Goal: Task Accomplishment & Management: Manage account settings

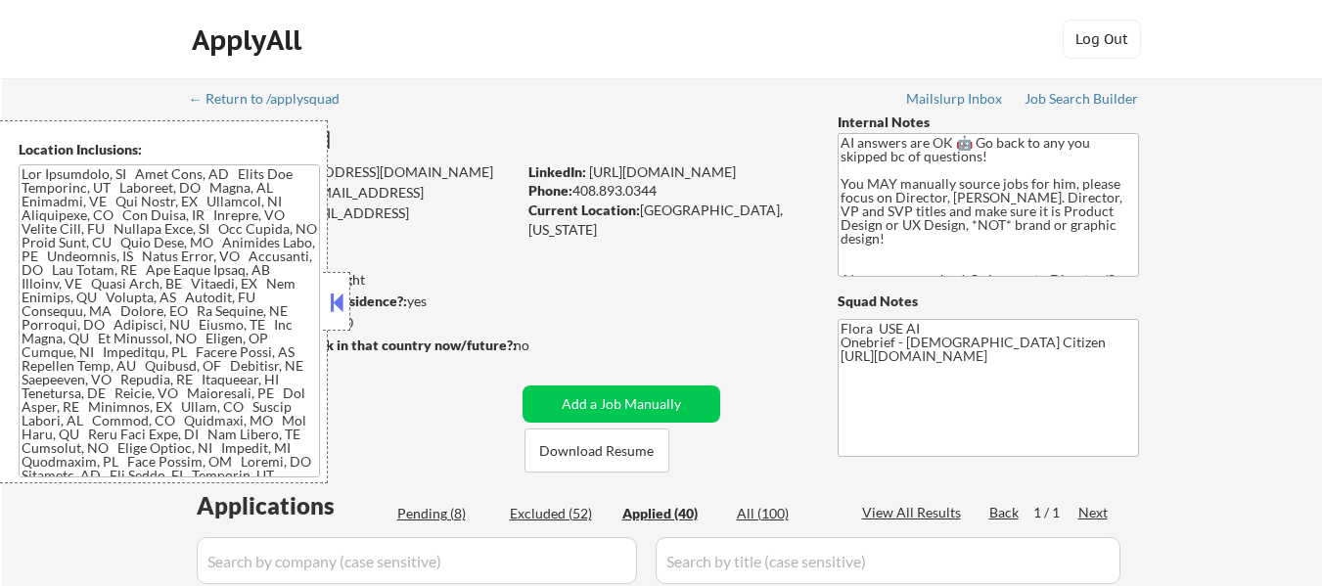
select select ""applied""
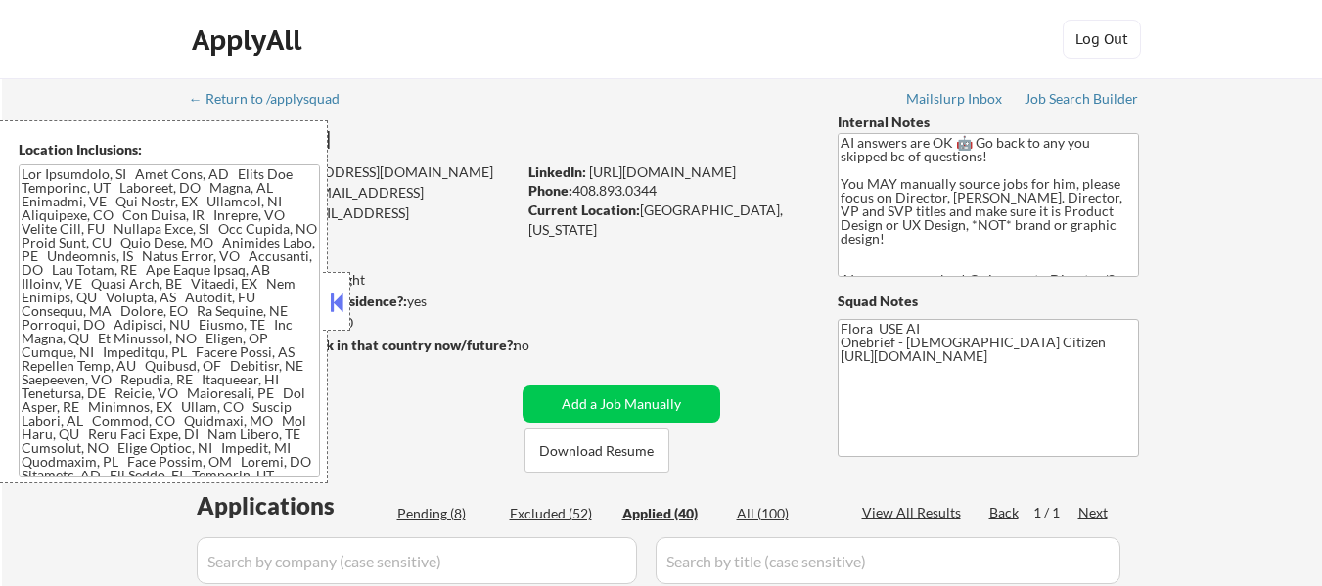
select select ""applied""
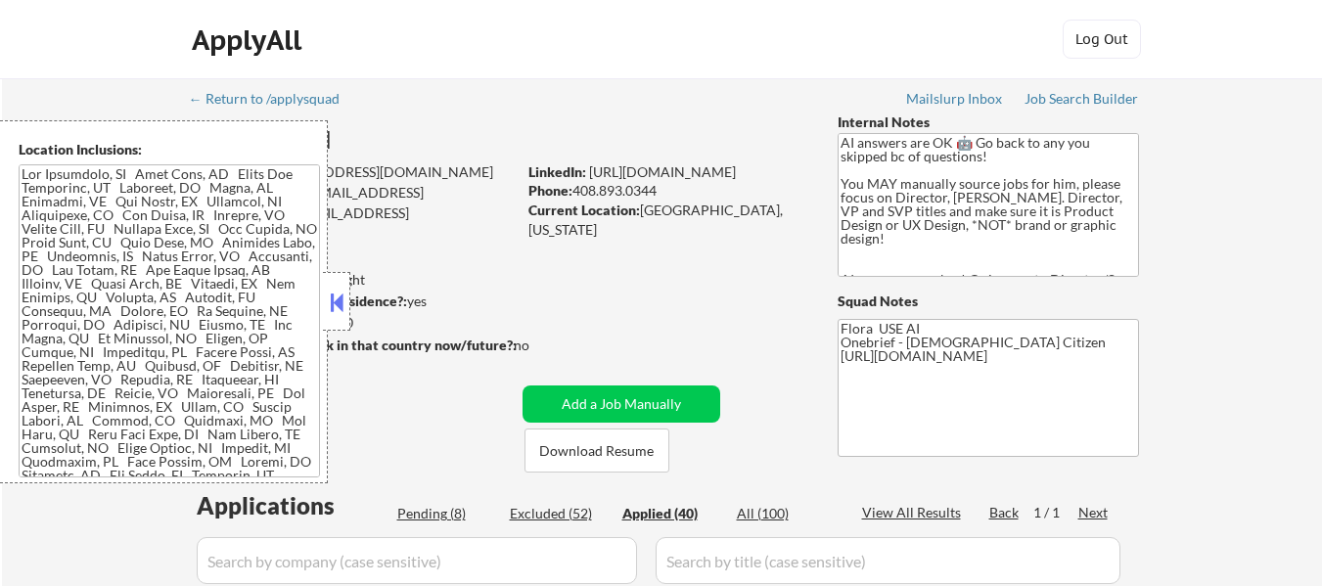
select select ""applied""
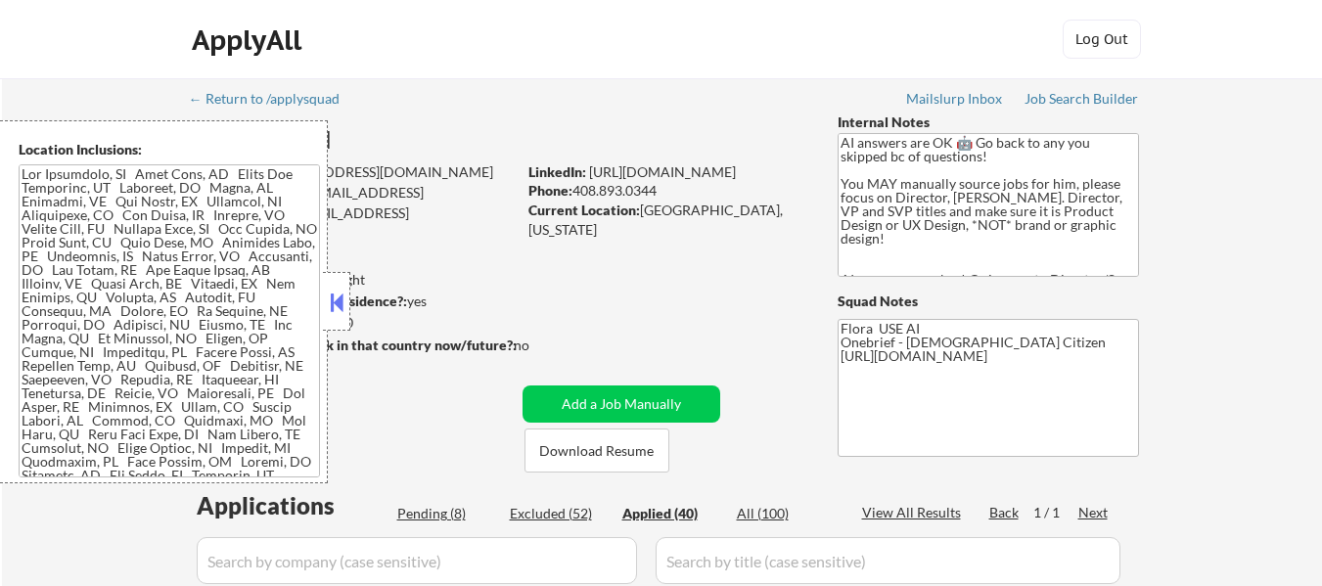
select select ""applied""
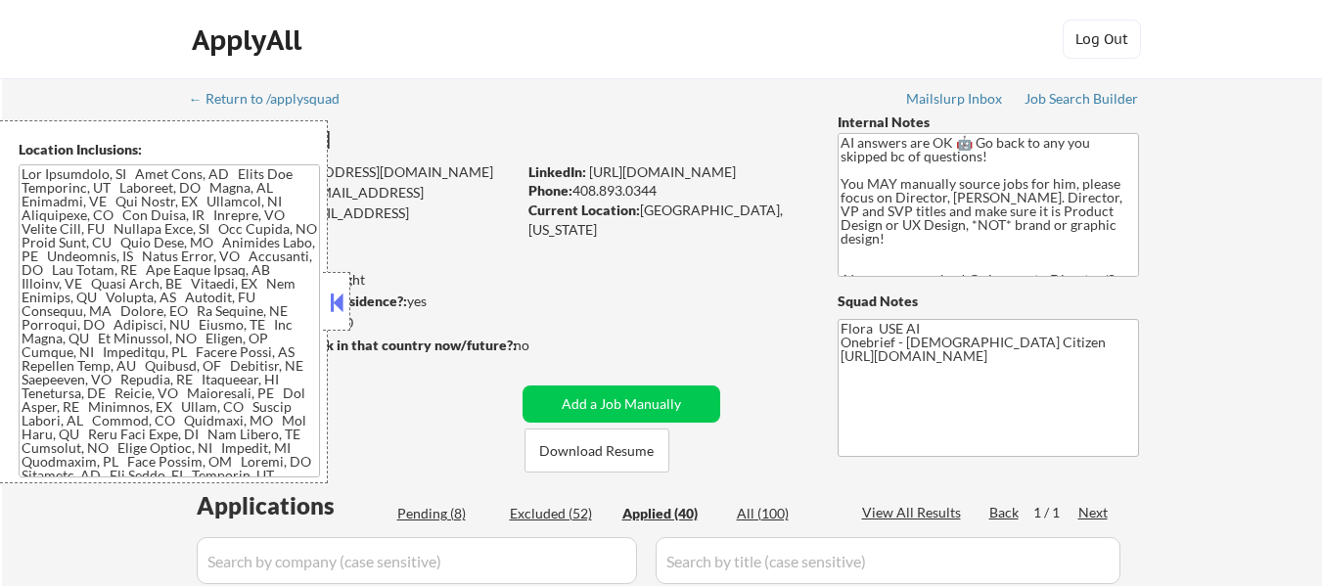
select select ""applied""
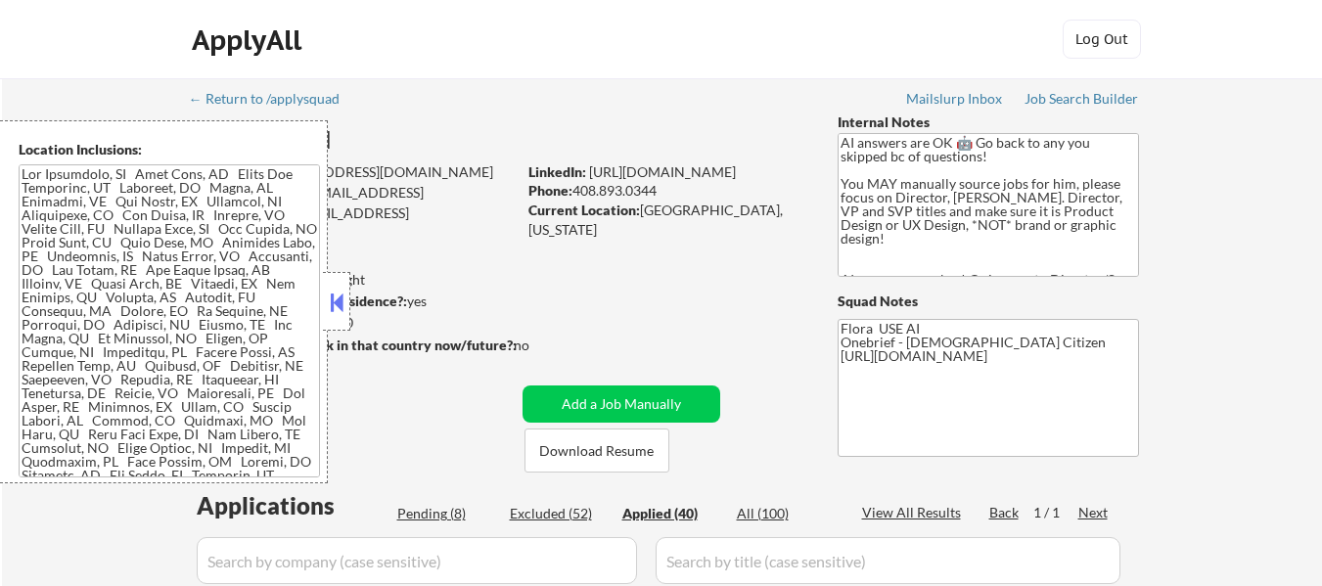
select select ""applied""
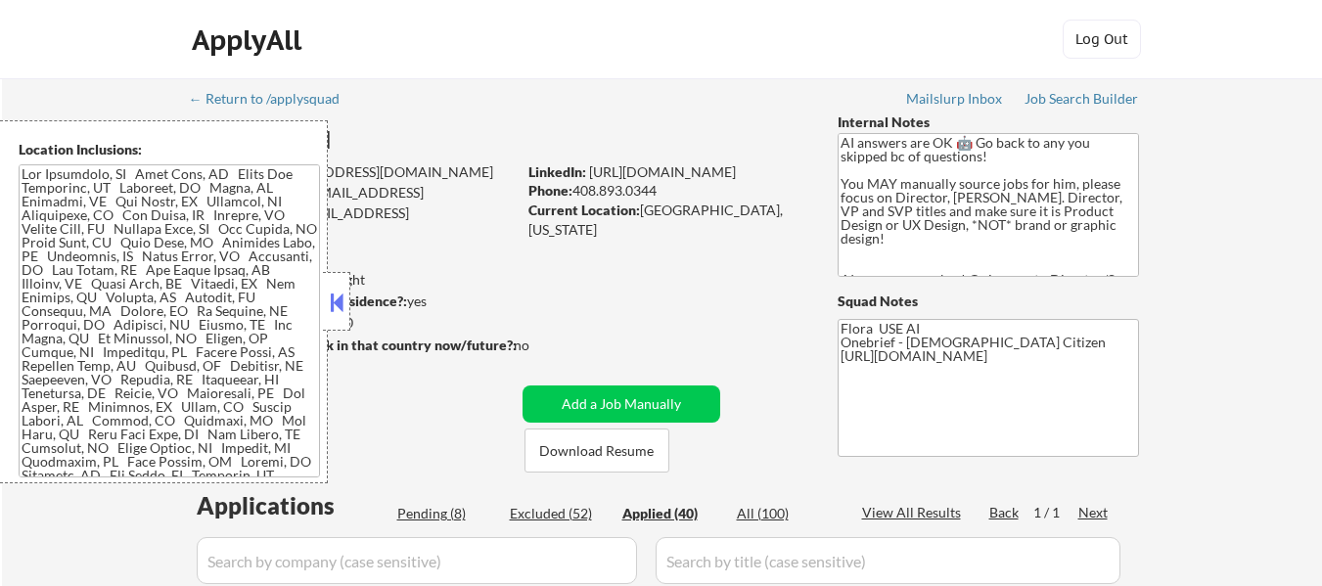
select select ""applied""
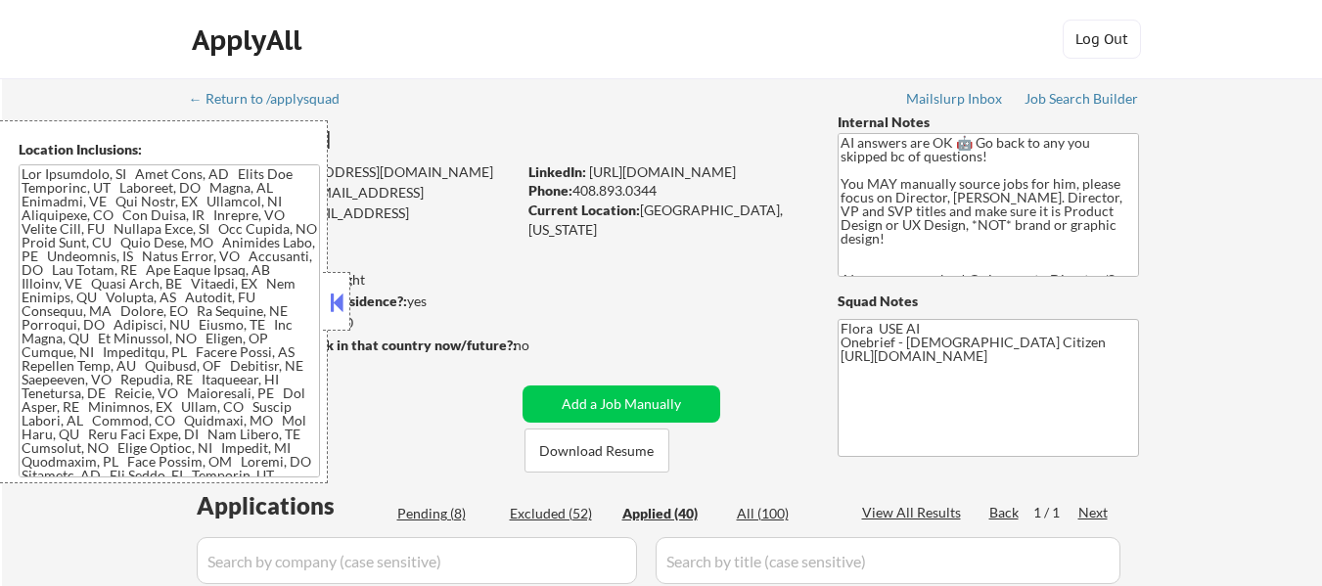
select select ""applied""
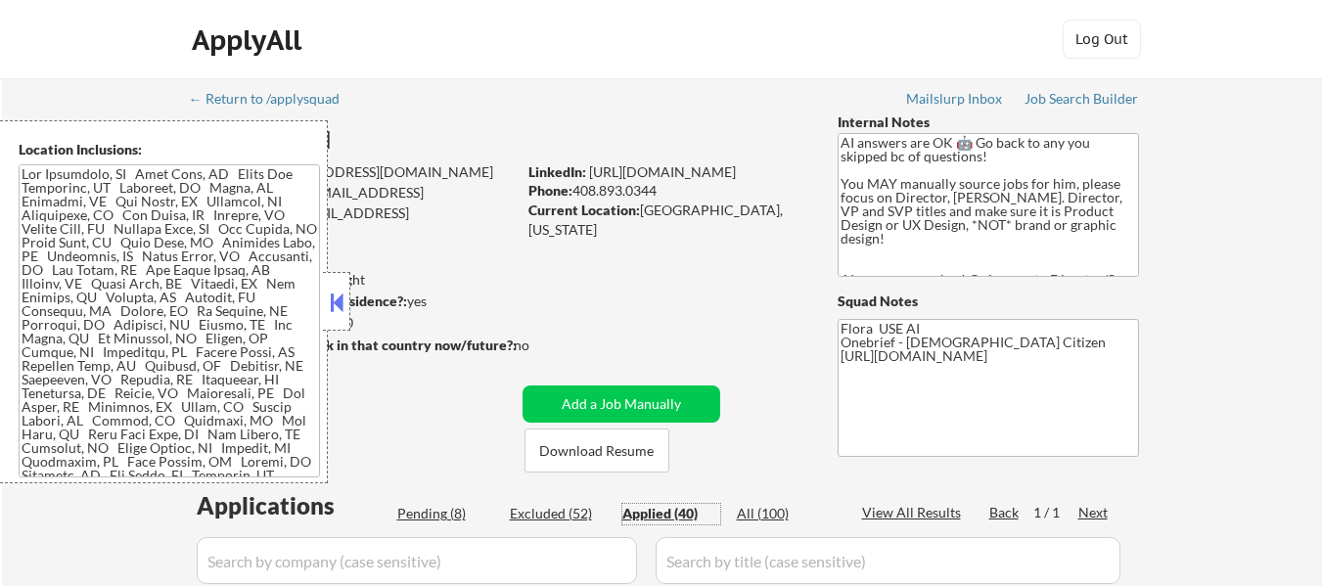
click at [339, 299] on button at bounding box center [337, 302] width 22 height 29
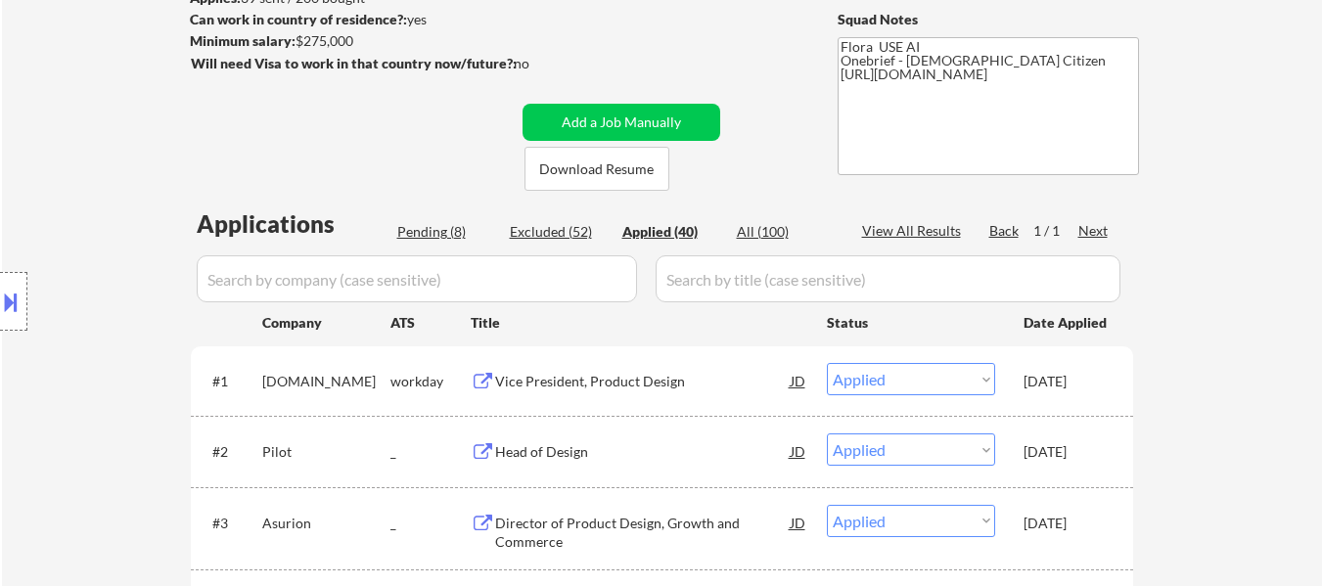
scroll to position [294, 0]
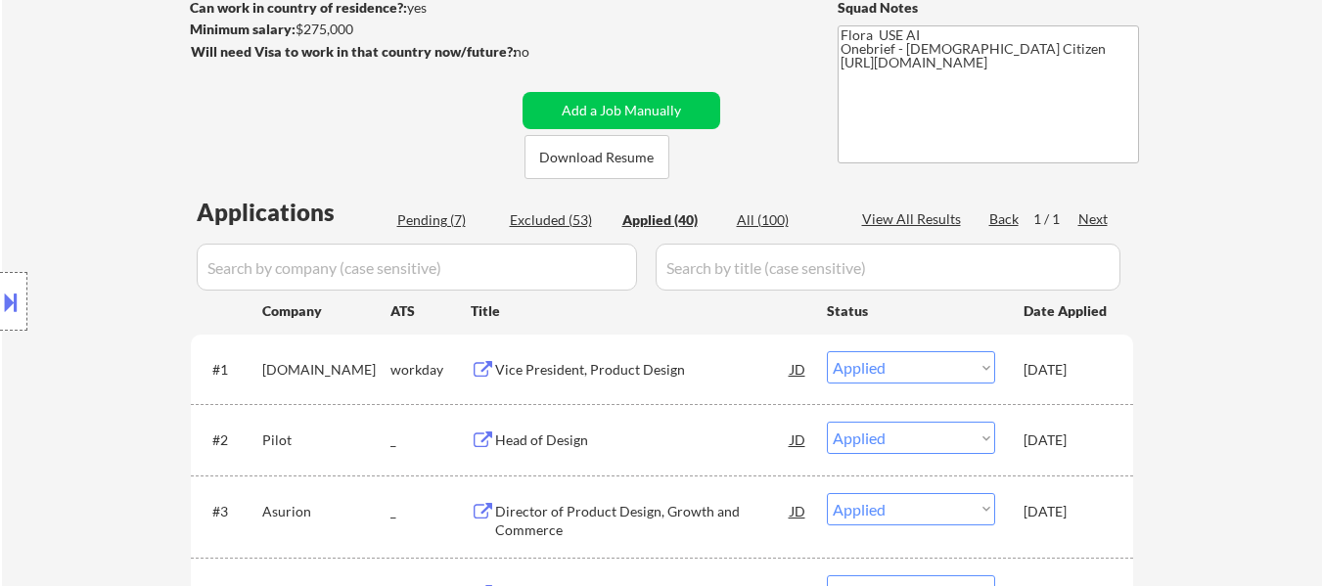
select select ""applied""
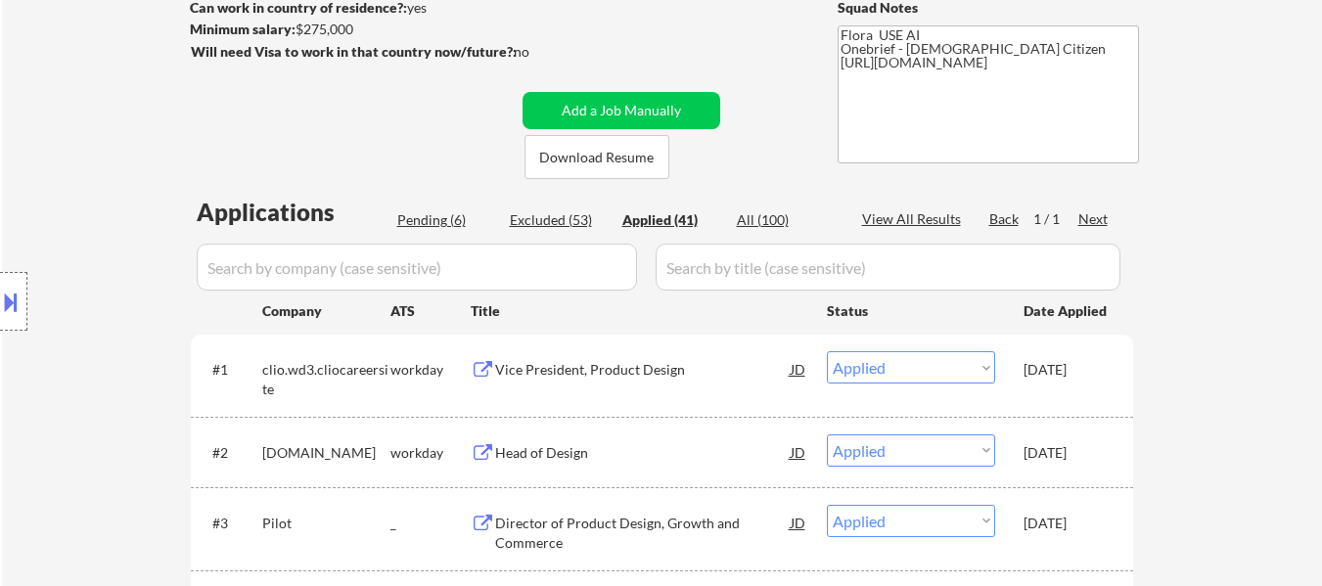
select select ""applied""
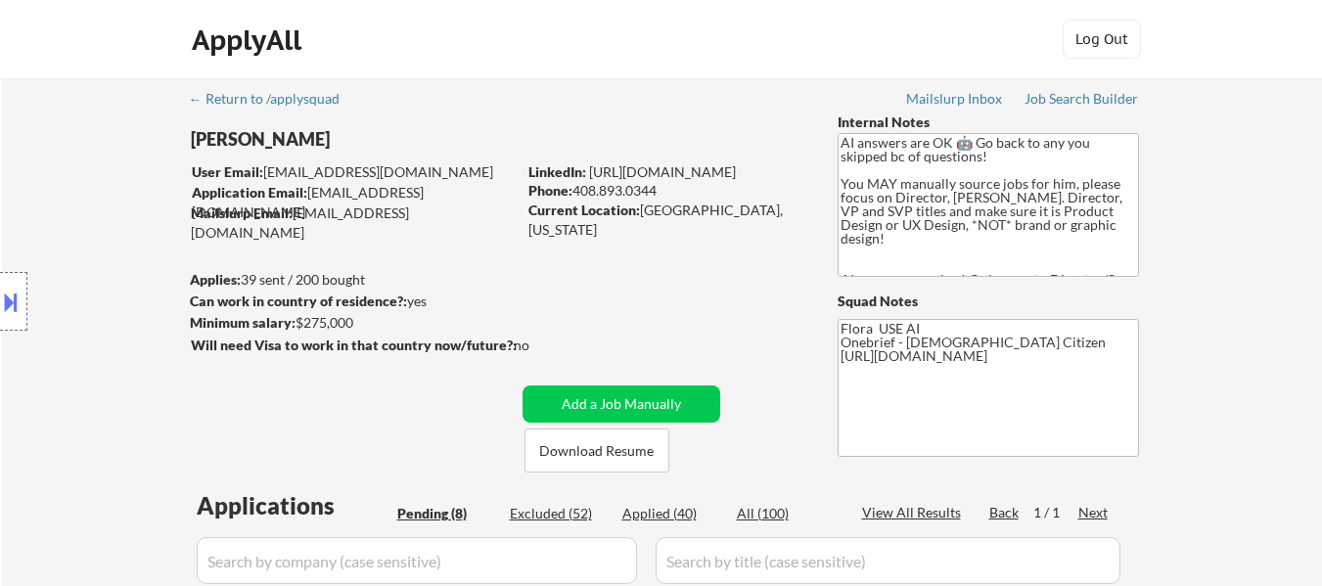
select select ""pending""
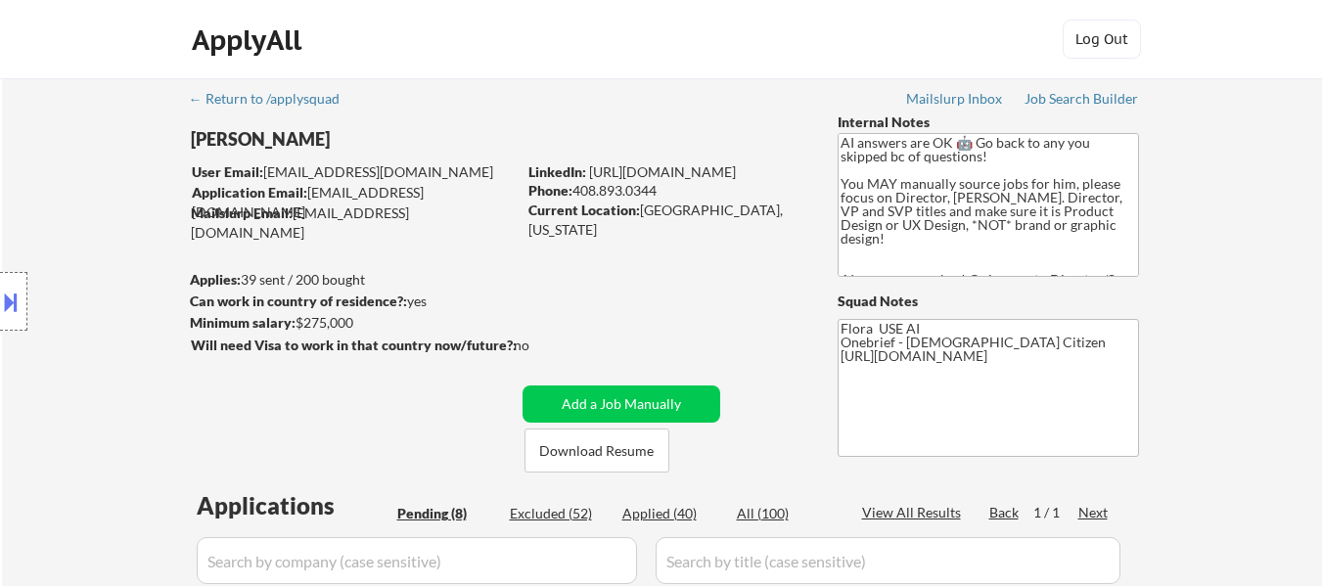
select select ""pending""
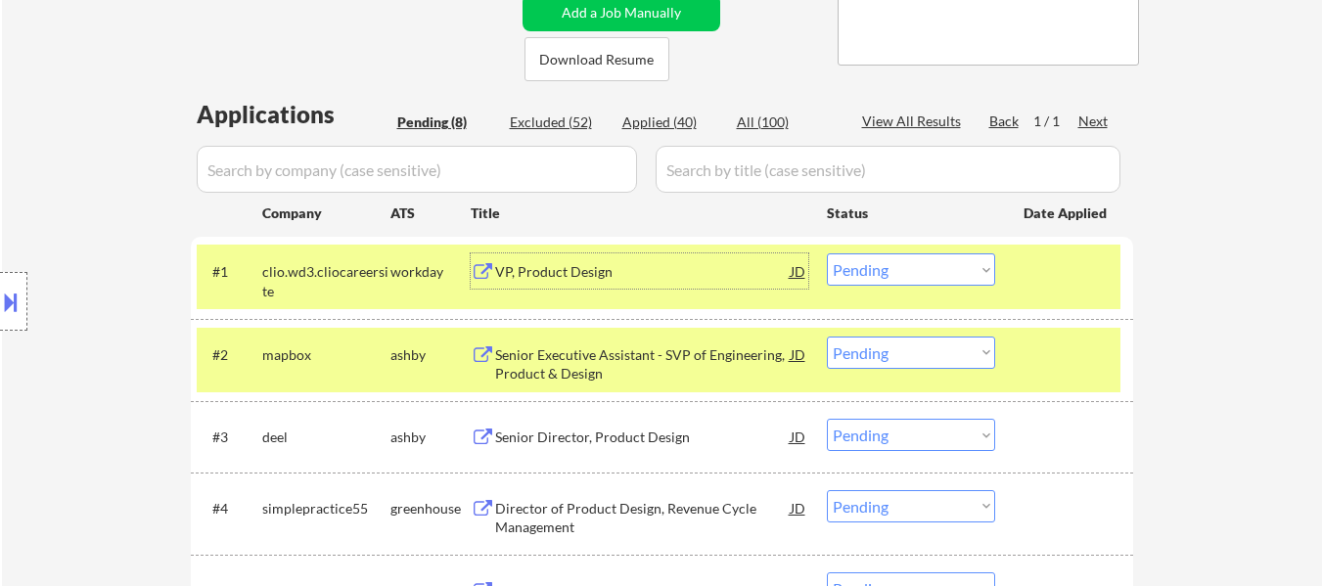
click at [570, 275] on div "VP, Product Design" at bounding box center [642, 272] width 295 height 20
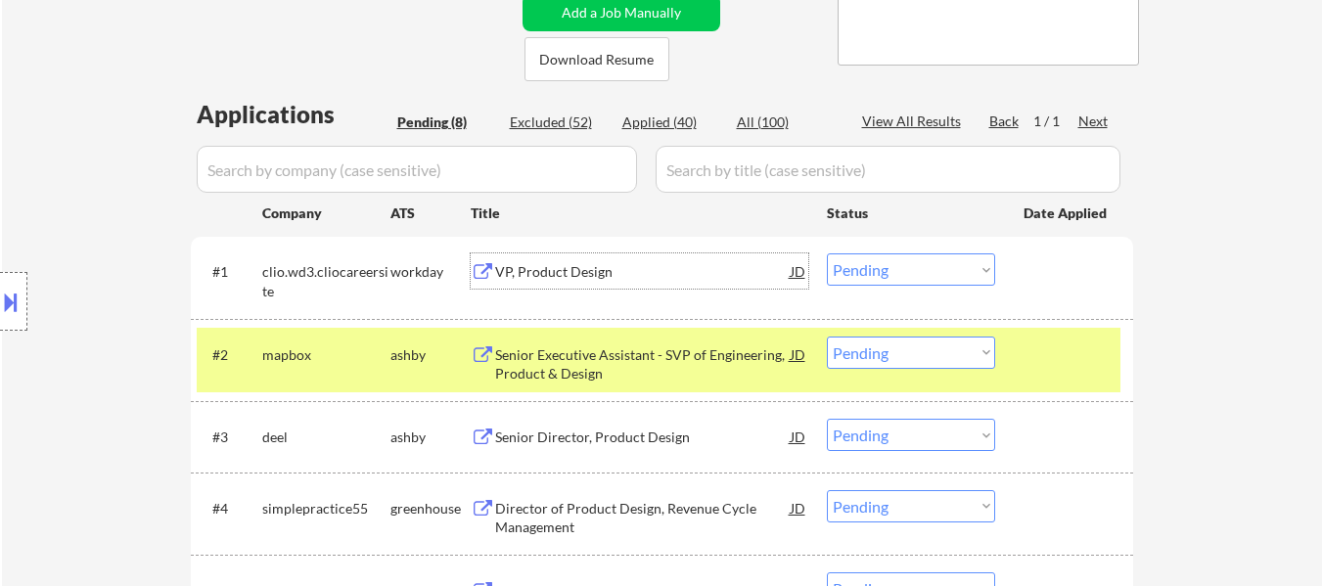
click at [868, 359] on select "Choose an option... Pending Applied Excluded (Questions) Excluded (Expired) Exc…" at bounding box center [911, 353] width 168 height 32
click at [827, 337] on select "Choose an option... Pending Applied Excluded (Questions) Excluded (Expired) Exc…" at bounding box center [911, 353] width 168 height 32
select select ""pending""
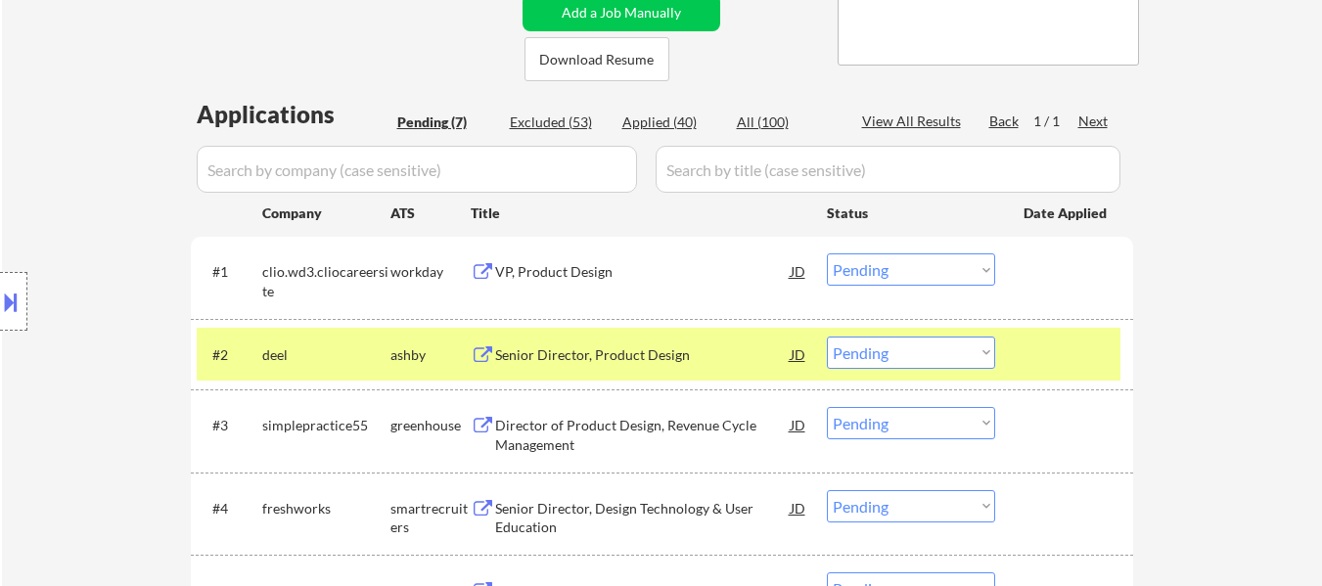
click at [1072, 338] on div at bounding box center [1066, 354] width 86 height 35
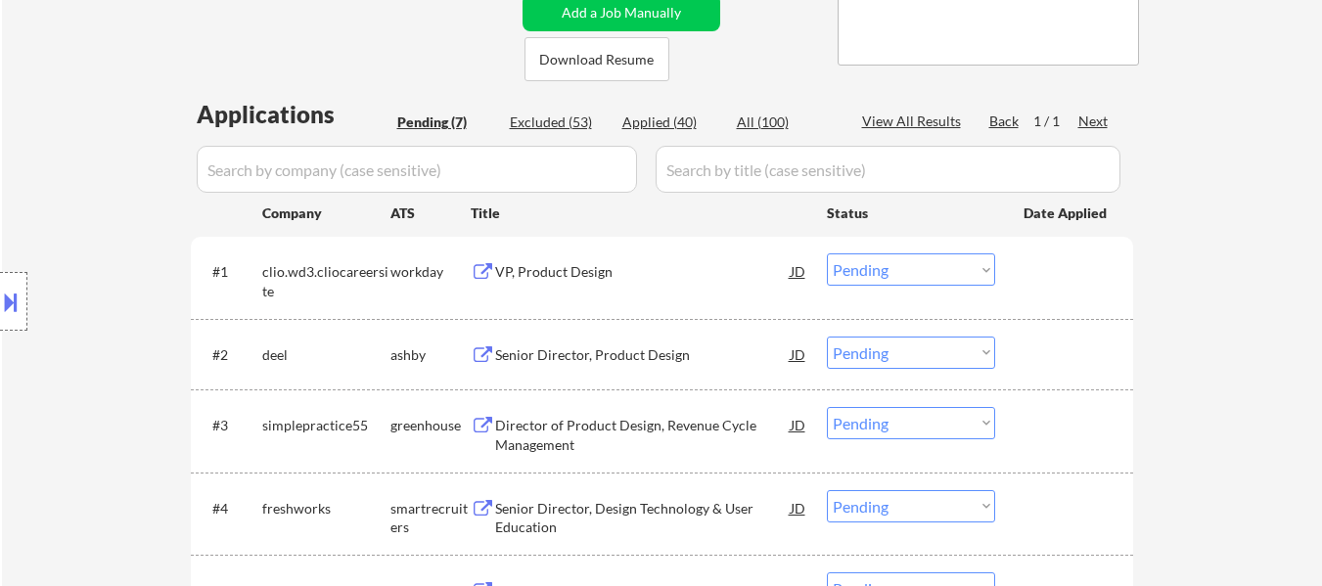
click at [636, 349] on div "Senior Director, Product Design" at bounding box center [642, 355] width 295 height 20
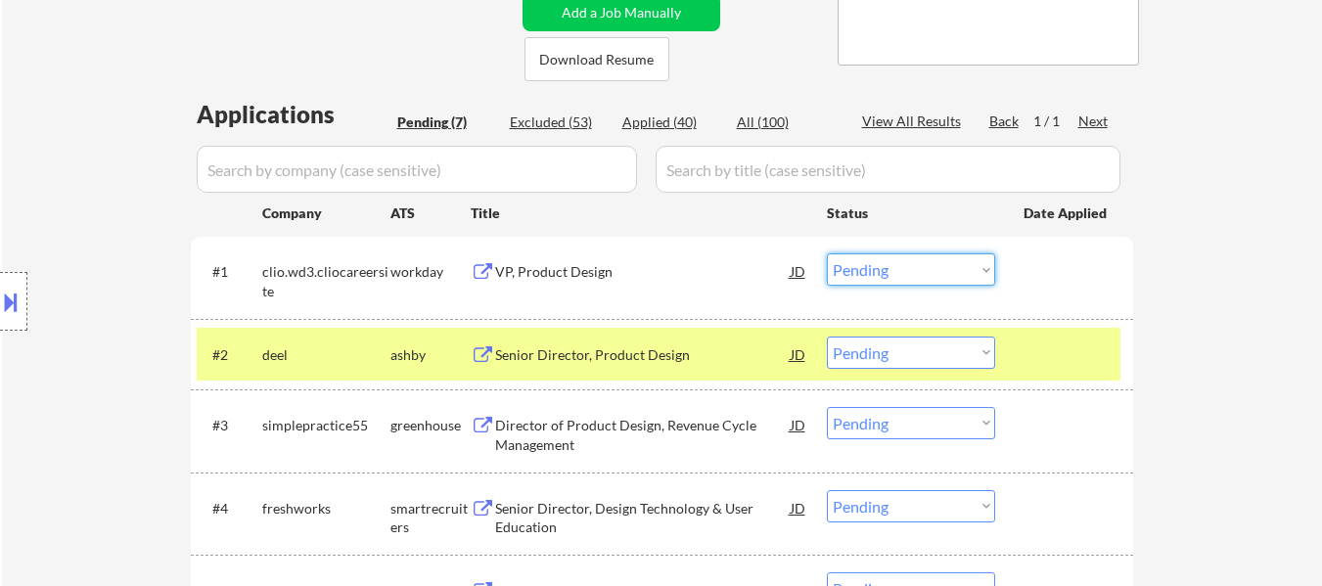
click at [933, 269] on select "Choose an option... Pending Applied Excluded (Questions) Excluded (Expired) Exc…" at bounding box center [911, 269] width 168 height 32
click at [827, 253] on select "Choose an option... Pending Applied Excluded (Questions) Excluded (Expired) Exc…" at bounding box center [911, 269] width 168 height 32
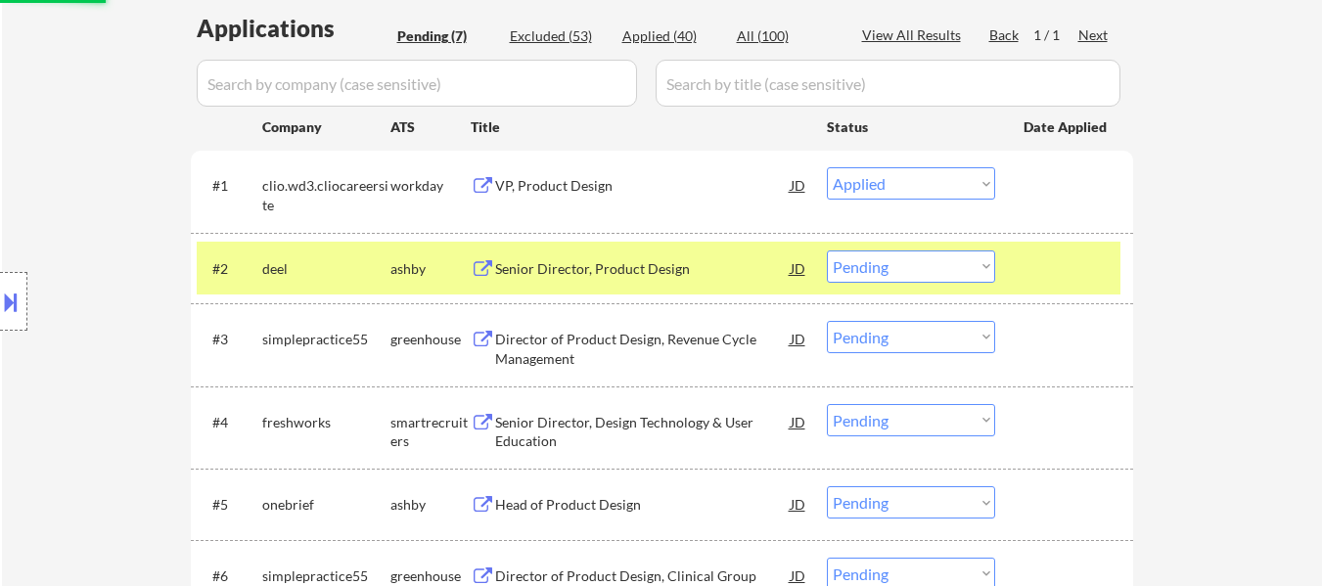
scroll to position [489, 0]
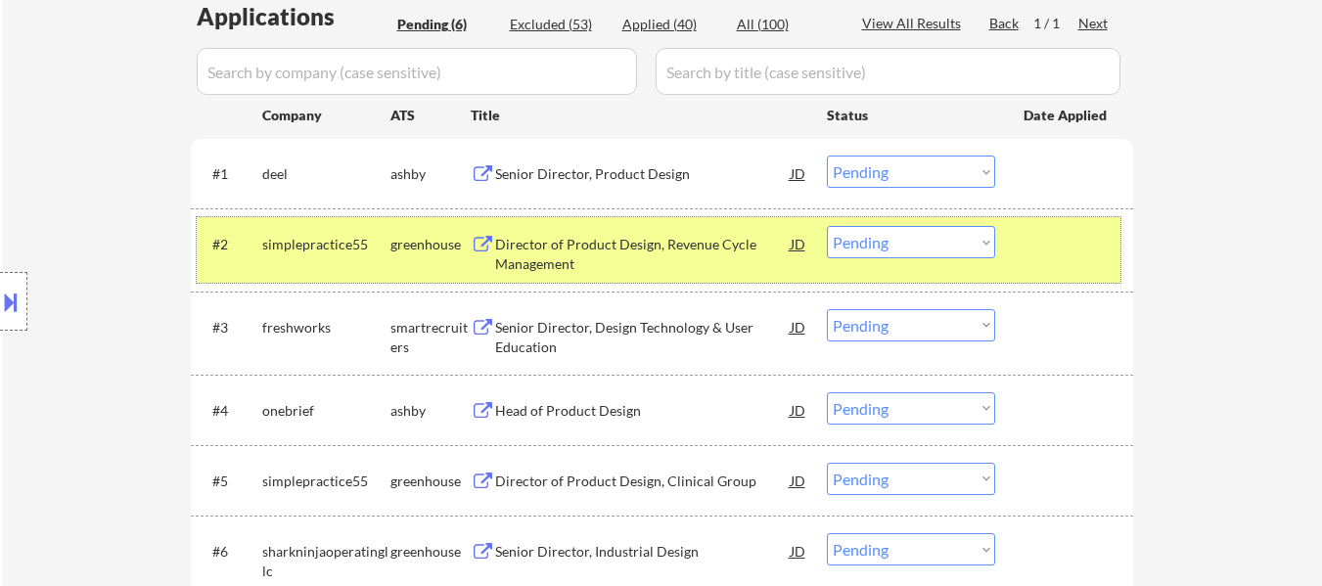
click at [1084, 257] on div at bounding box center [1066, 243] width 86 height 35
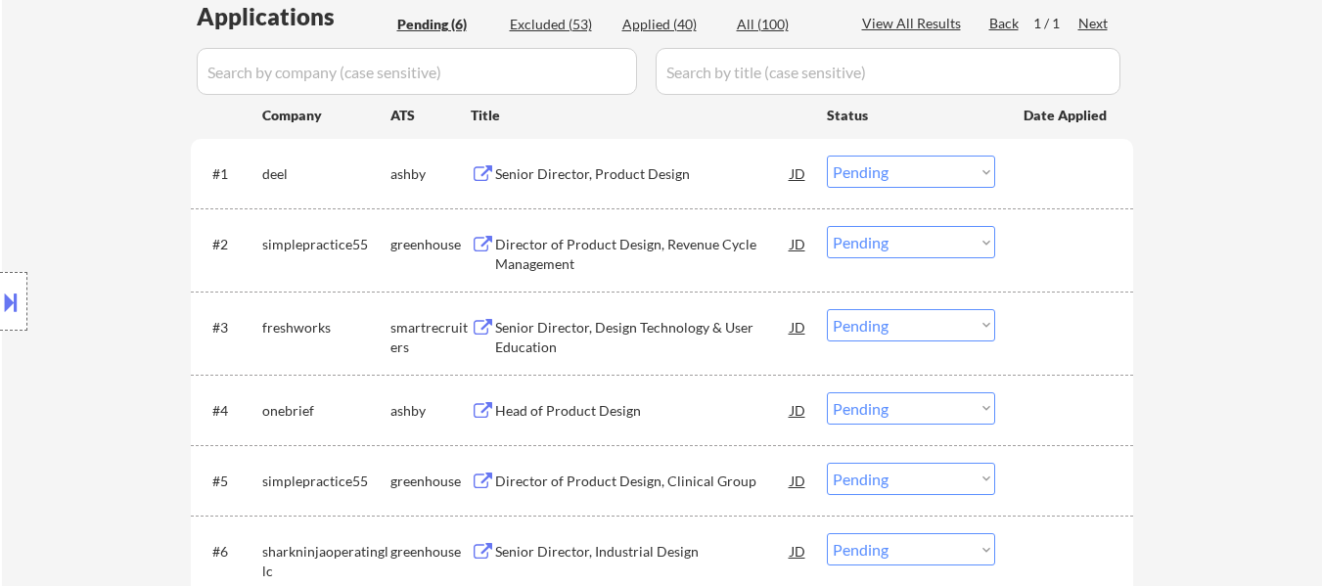
click at [641, 255] on div "Director of Product Design, Revenue Cycle Management" at bounding box center [642, 254] width 295 height 38
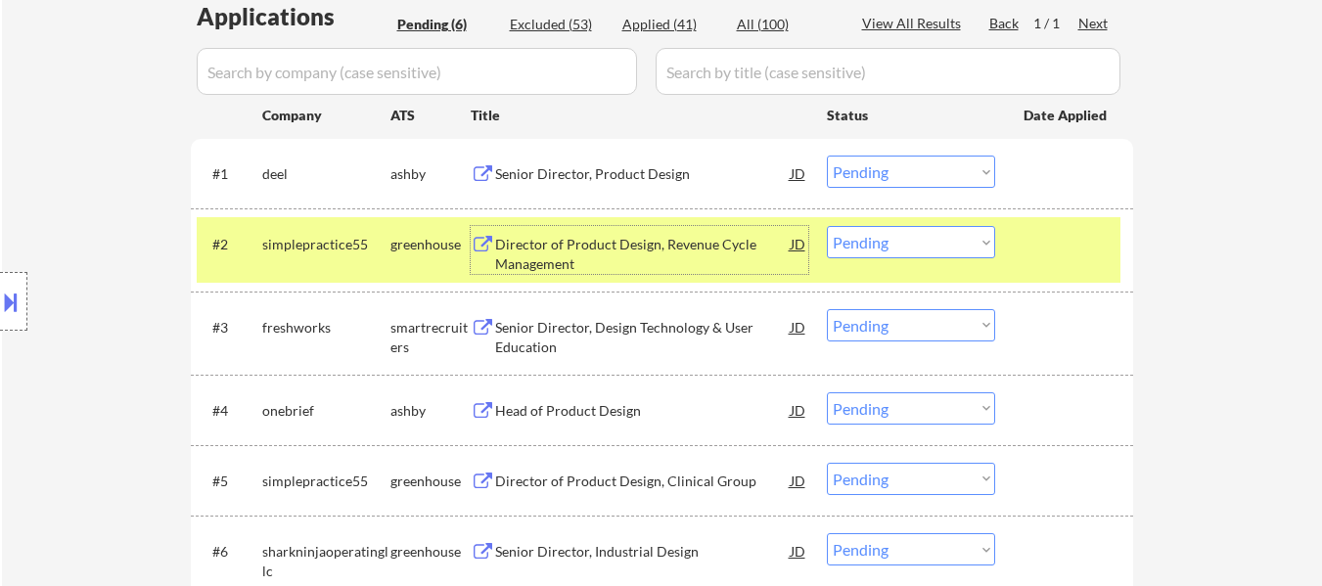
click at [898, 171] on select "Choose an option... Pending Applied Excluded (Questions) Excluded (Expired) Exc…" at bounding box center [911, 172] width 168 height 32
click at [827, 156] on select "Choose an option... Pending Applied Excluded (Questions) Excluded (Expired) Exc…" at bounding box center [911, 172] width 168 height 32
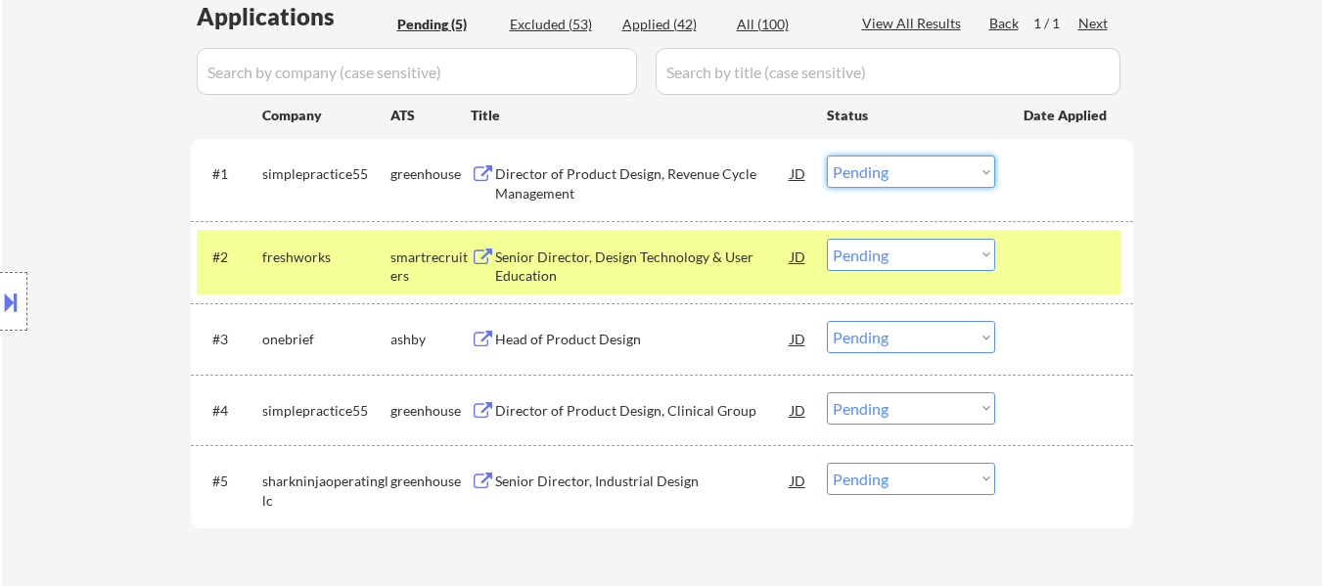
click at [944, 156] on select "Choose an option... Pending Applied Excluded (Questions) Excluded (Expired) Exc…" at bounding box center [911, 172] width 168 height 32
click at [827, 156] on select "Choose an option... Pending Applied Excluded (Questions) Excluded (Expired) Exc…" at bounding box center [911, 172] width 168 height 32
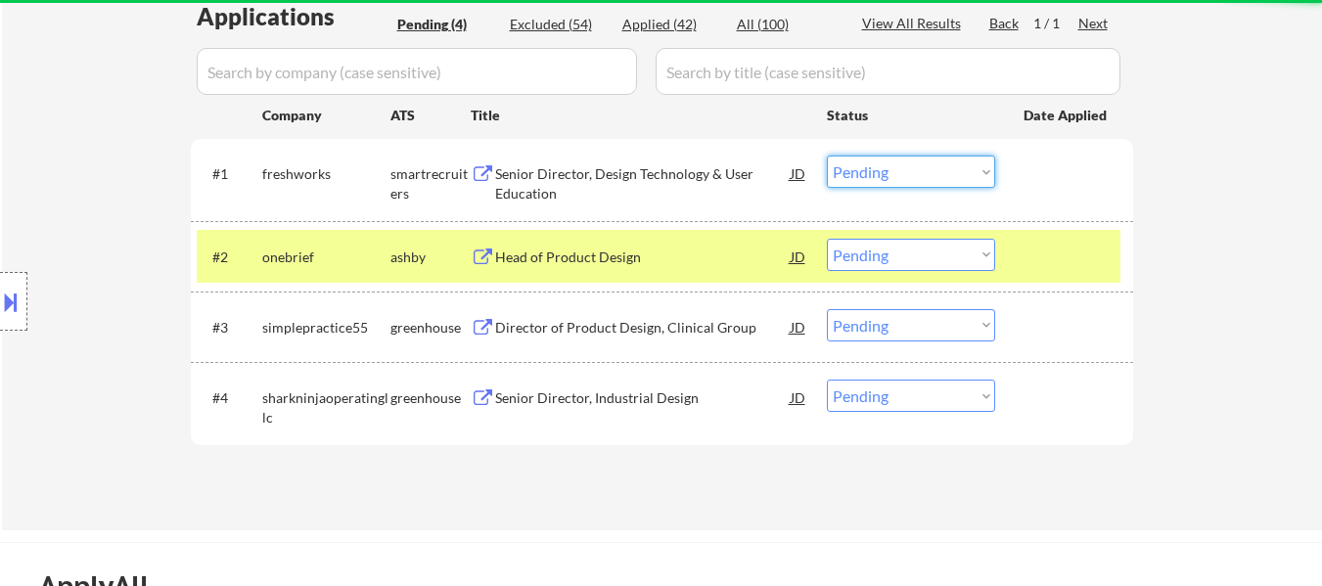
click at [933, 176] on select "Choose an option... Pending Applied Excluded (Questions) Excluded (Expired) Exc…" at bounding box center [911, 172] width 168 height 32
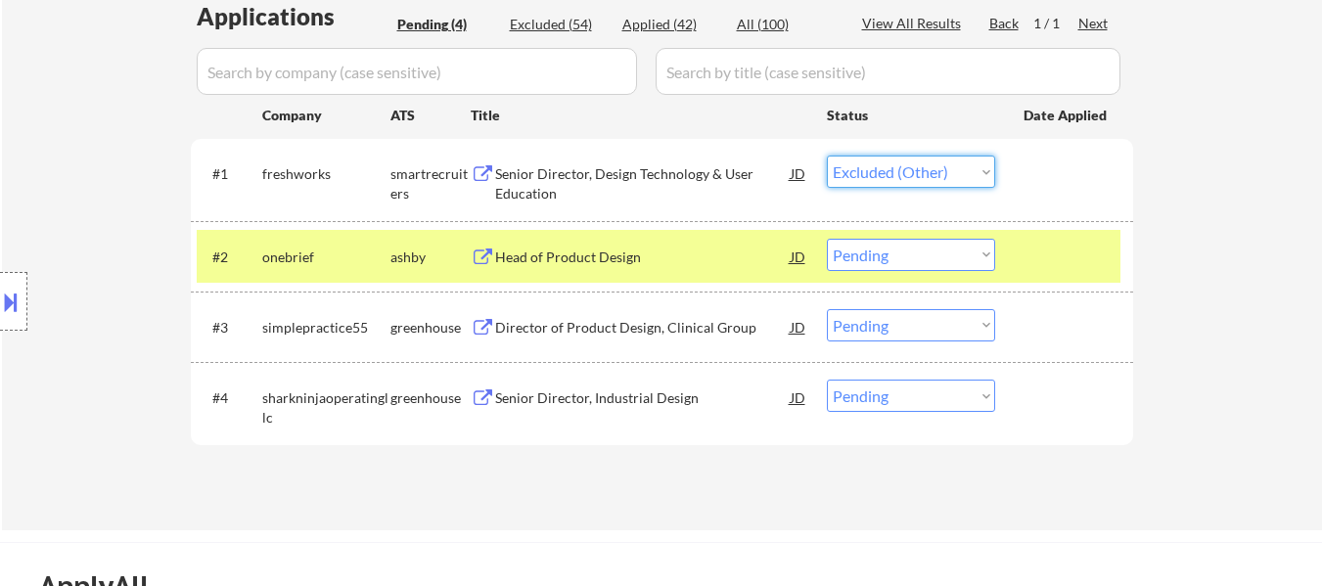
click at [827, 156] on select "Choose an option... Pending Applied Excluded (Questions) Excluded (Expired) Exc…" at bounding box center [911, 172] width 168 height 32
select select ""pending""
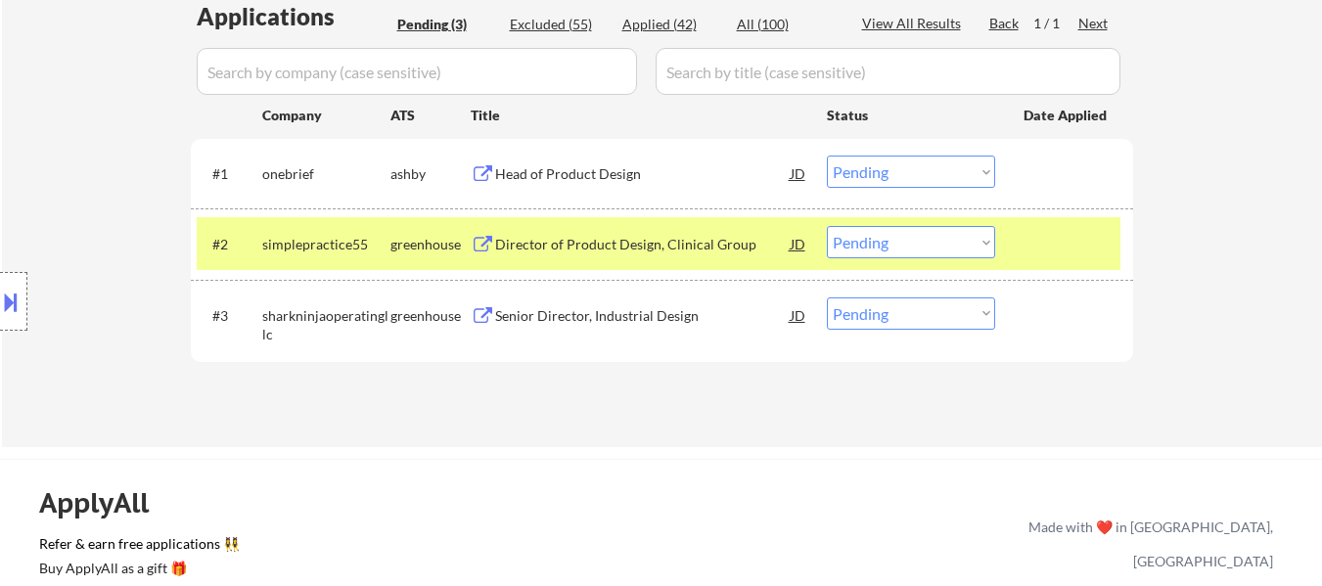
click at [586, 243] on div "Director of Product Design, Clinical Group" at bounding box center [642, 245] width 295 height 20
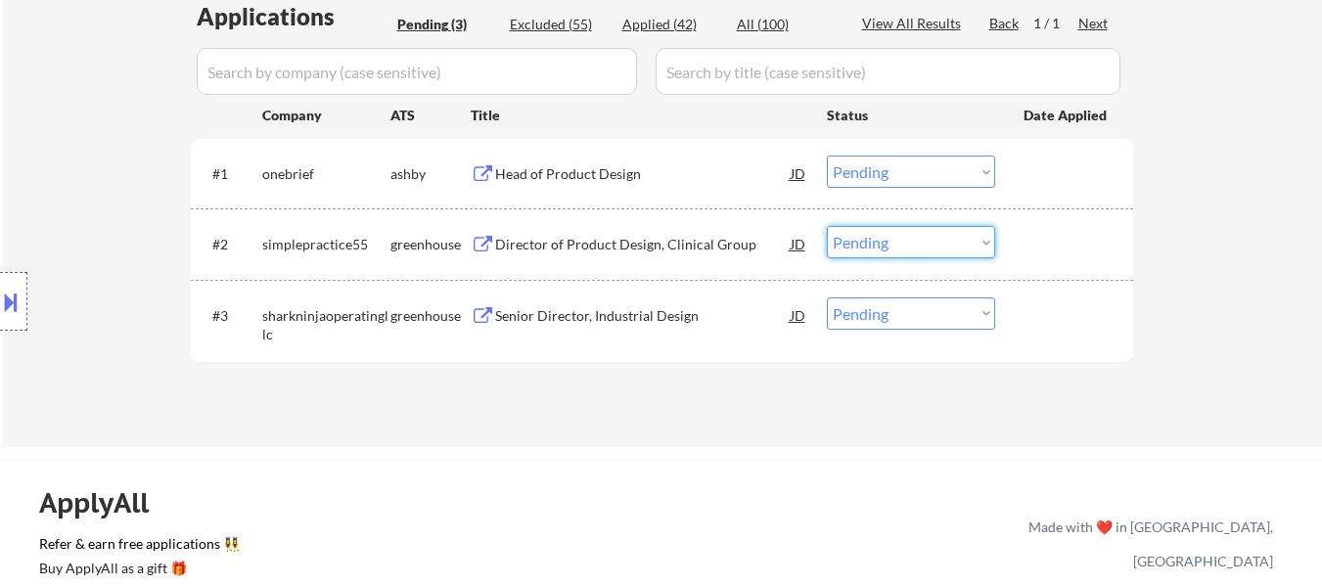
click at [903, 230] on select "Choose an option... Pending Applied Excluded (Questions) Excluded (Expired) Exc…" at bounding box center [911, 242] width 168 height 32
click at [827, 226] on select "Choose an option... Pending Applied Excluded (Questions) Excluded (Expired) Exc…" at bounding box center [911, 242] width 168 height 32
click at [670, 312] on div "Senior Director, Industrial Design" at bounding box center [642, 316] width 295 height 20
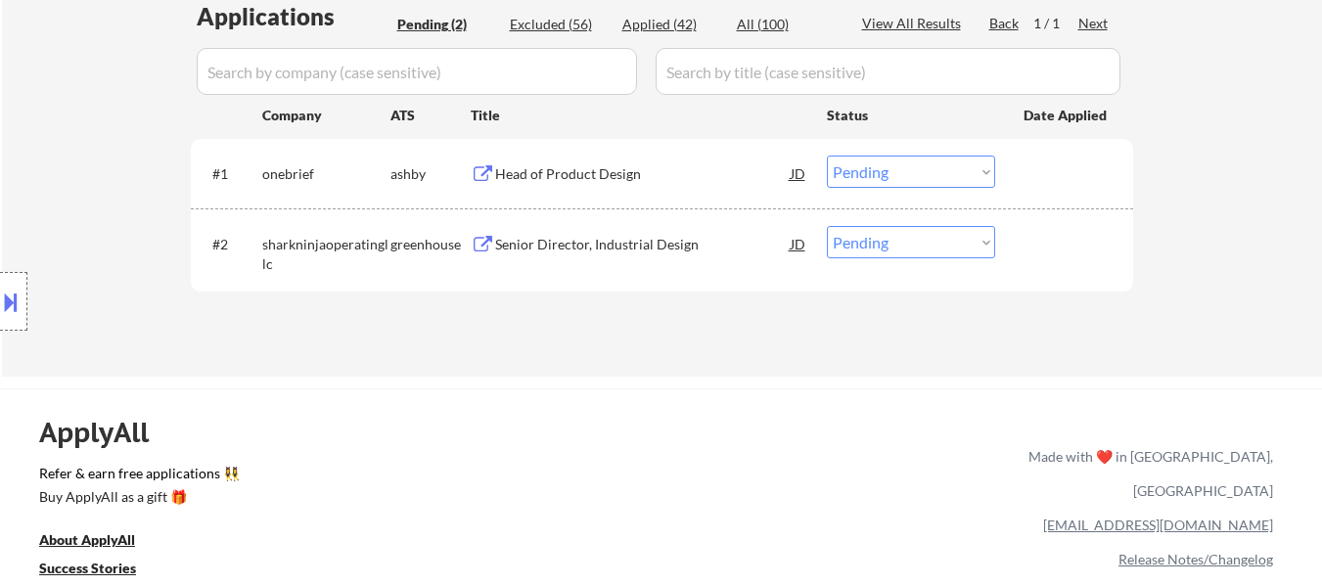
click at [892, 238] on select "Choose an option... Pending Applied Excluded (Questions) Excluded (Expired) Exc…" at bounding box center [911, 242] width 168 height 32
select select ""excluded__bad_match_""
click at [827, 226] on select "Choose an option... Pending Applied Excluded (Questions) Excluded (Expired) Exc…" at bounding box center [911, 242] width 168 height 32
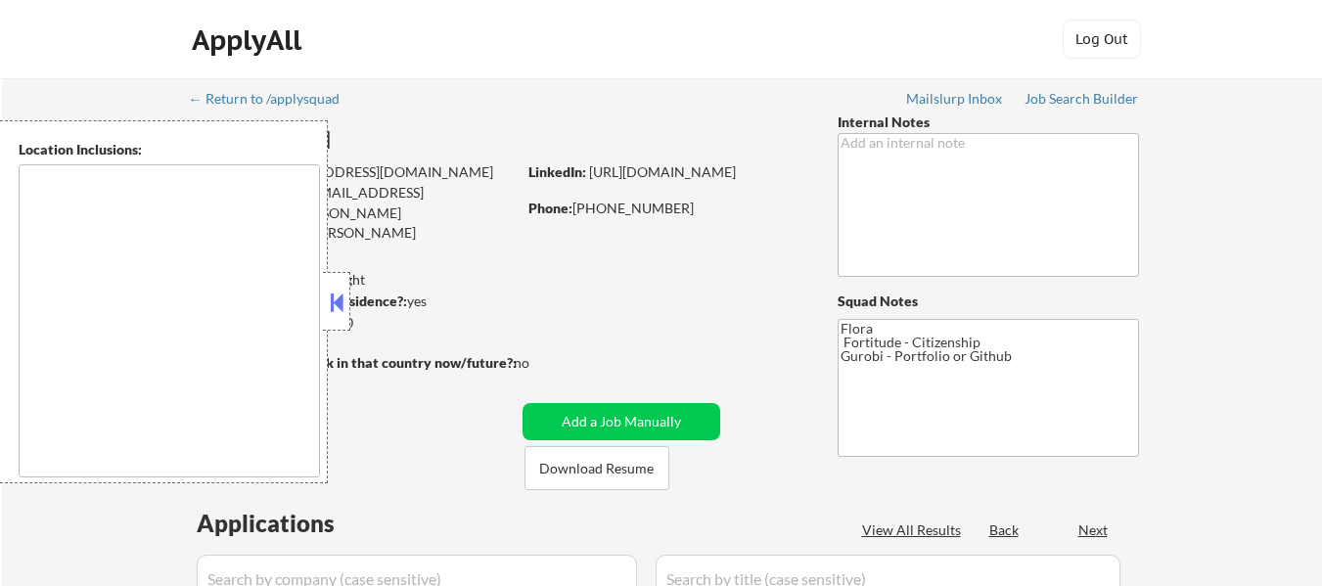
type textarea "Arlington, VA Alexandria, VA Bethesda, MD Silver Spring, MD Falls Church, VA Hy…"
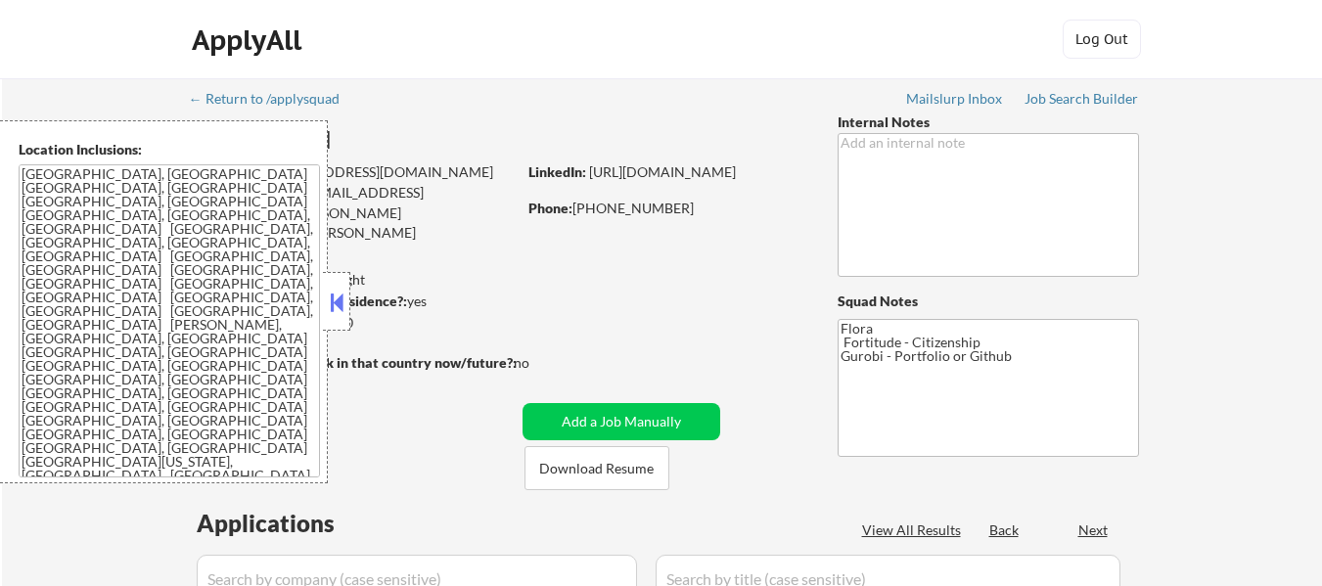
select select ""pending""
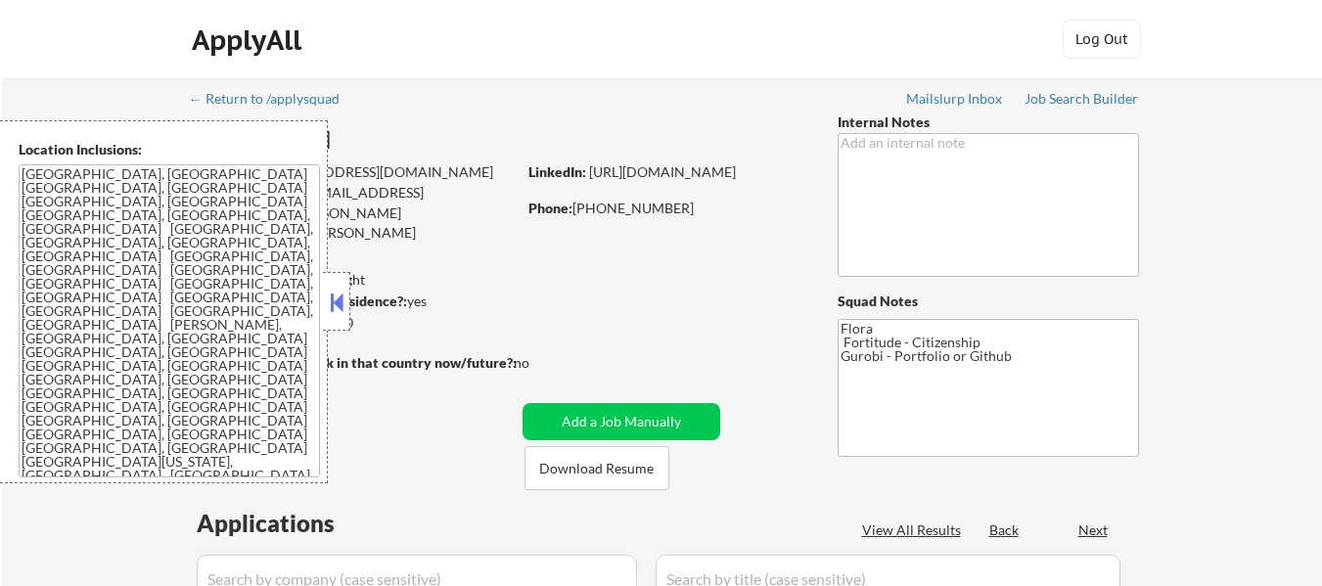
select select ""pending""
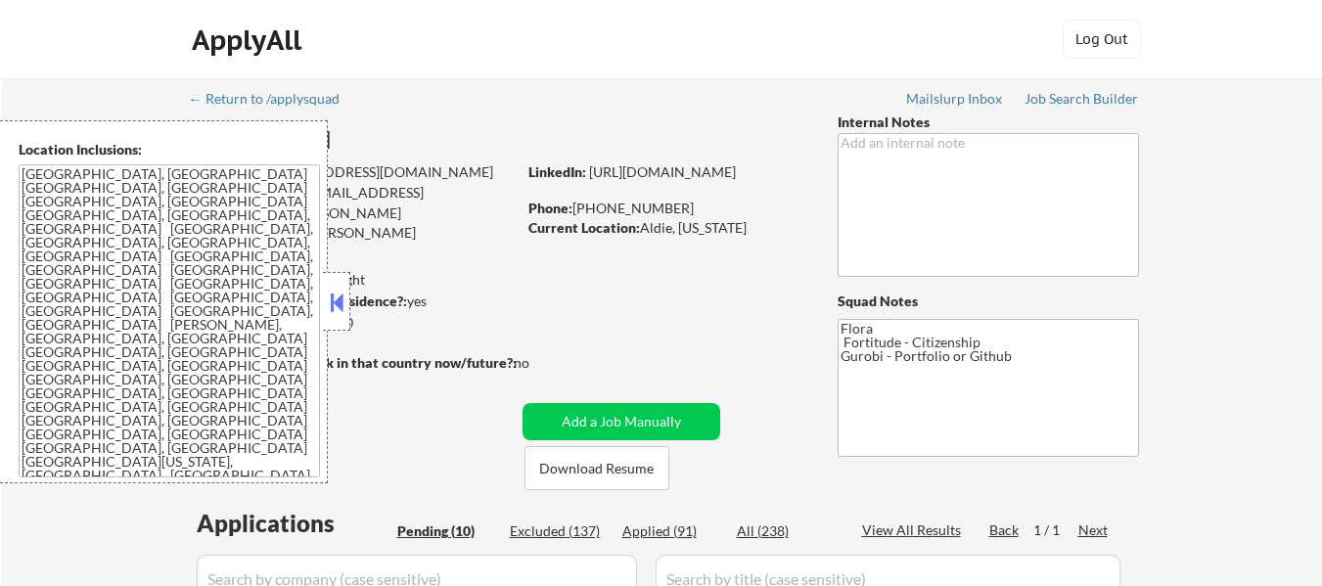
click at [341, 295] on button at bounding box center [337, 302] width 22 height 29
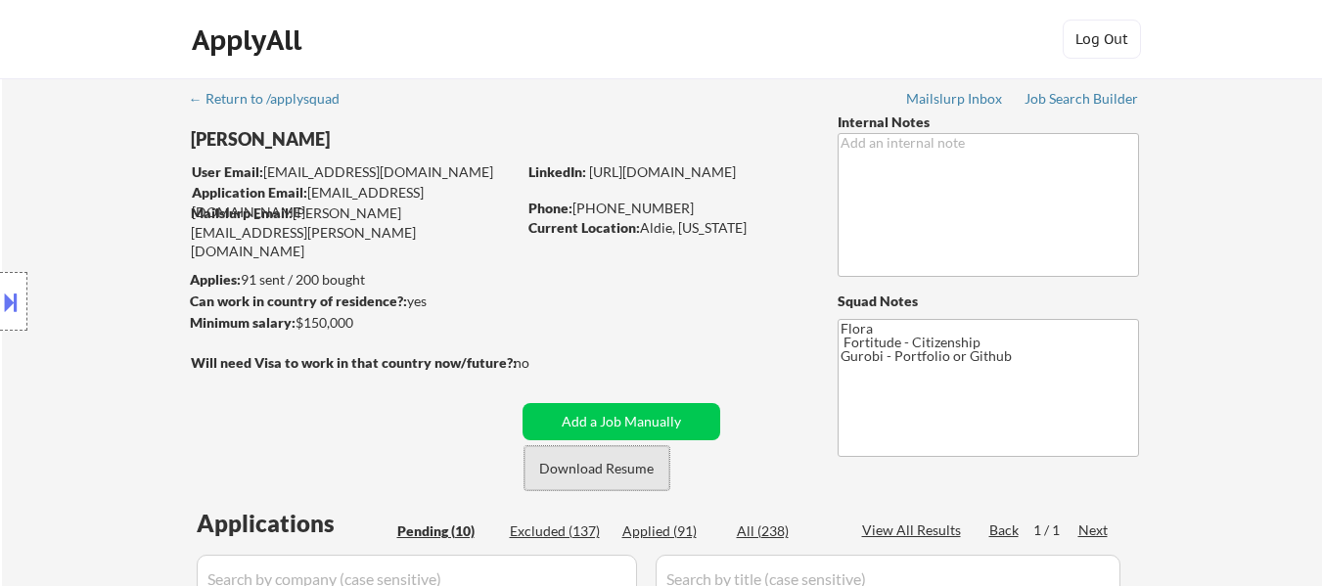
click at [594, 468] on button "Download Resume" at bounding box center [596, 468] width 145 height 44
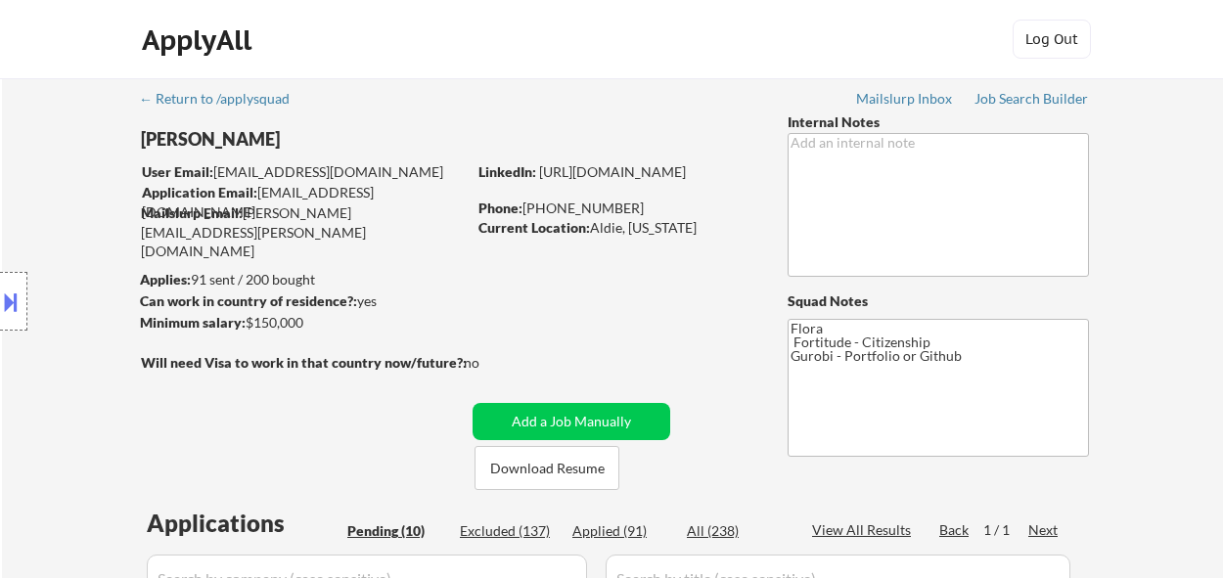
drag, startPoint x: 68, startPoint y: 142, endPoint x: 4, endPoint y: 149, distance: 64.9
click at [4, 149] on div "Location Inclusions: Arlington, VA Alexandria, VA Bethesda, MD Silver Spring, M…" at bounding box center [175, 301] width 350 height 363
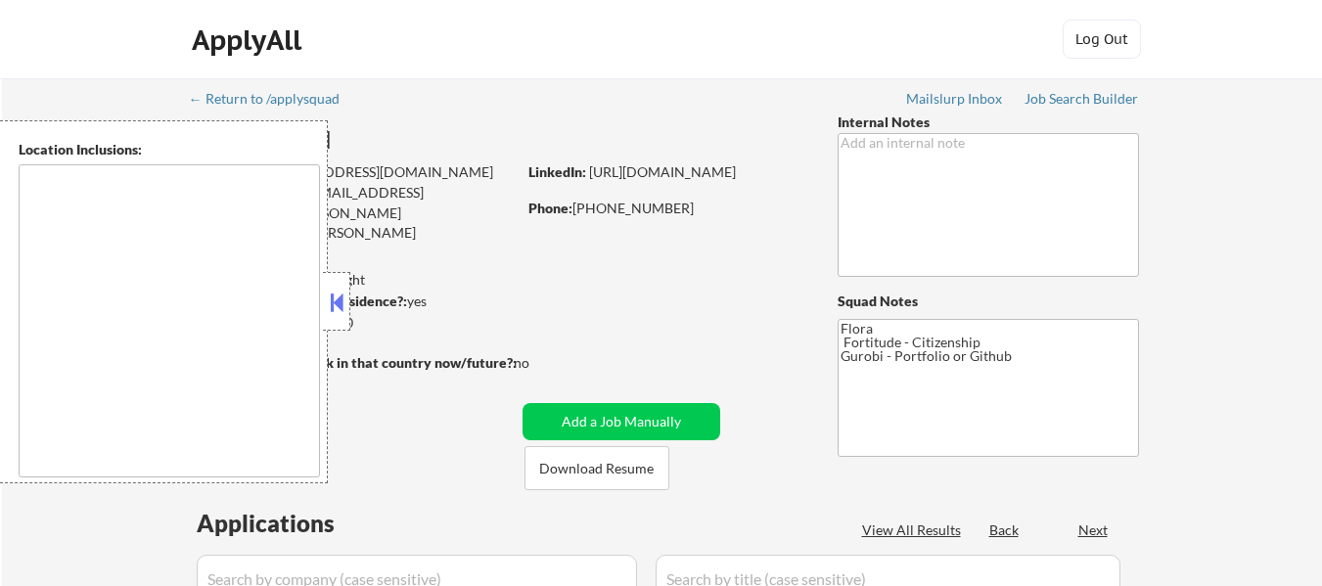
type textarea "[GEOGRAPHIC_DATA], [GEOGRAPHIC_DATA] [GEOGRAPHIC_DATA], [GEOGRAPHIC_DATA] [GEOG…"
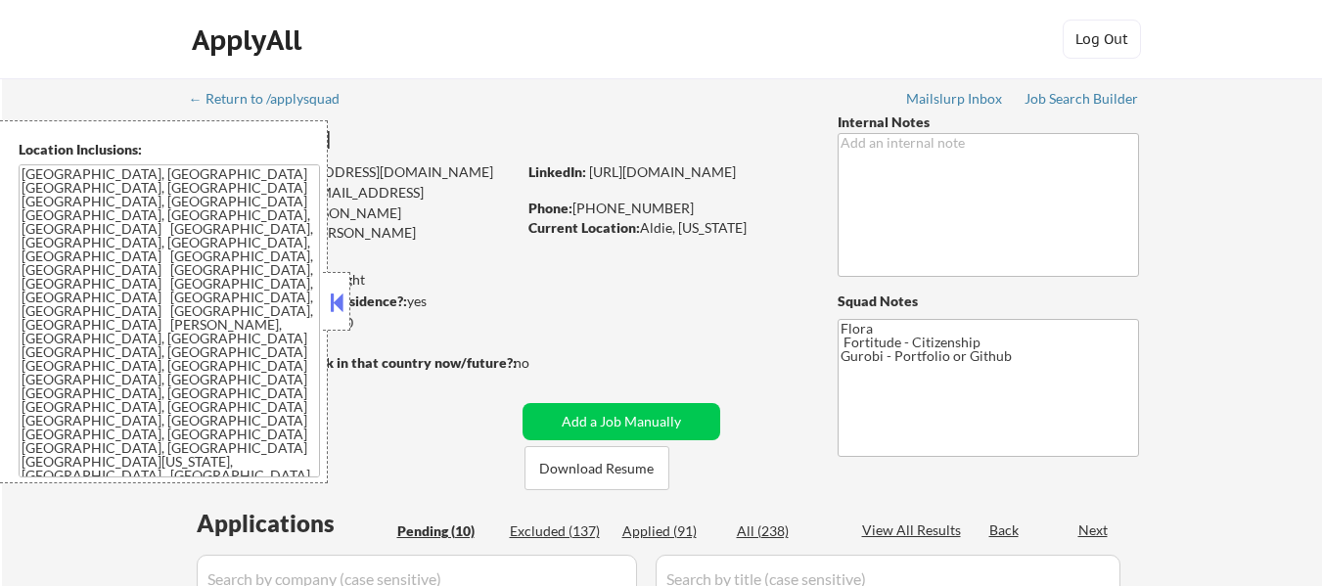
select select ""pending""
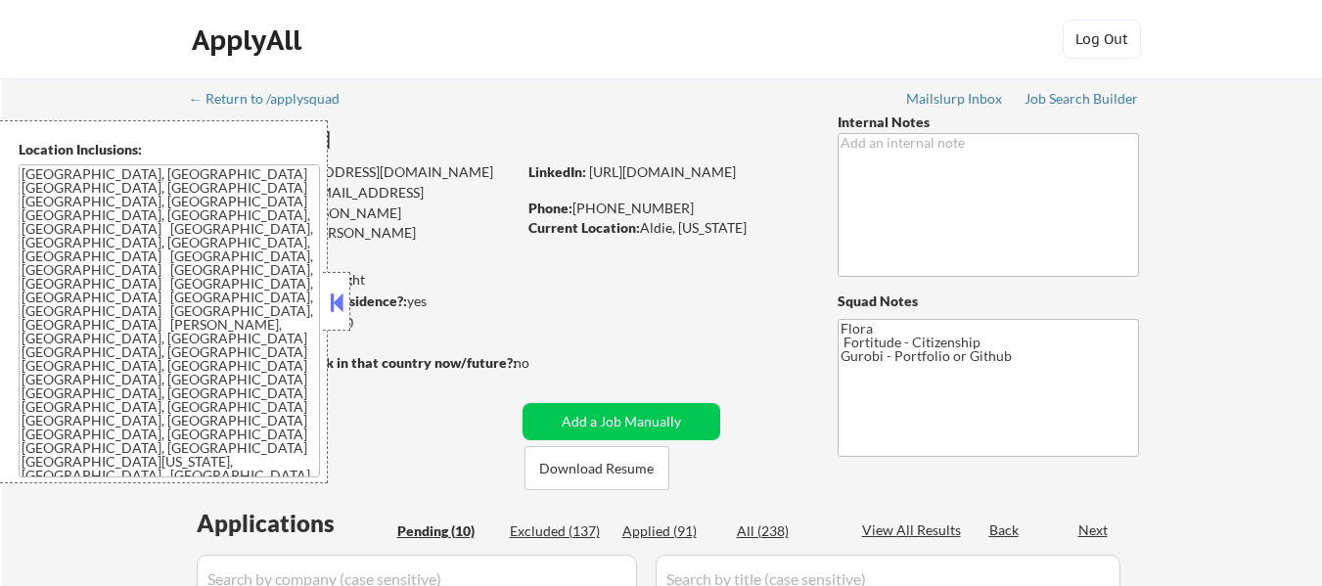
select select ""pending""
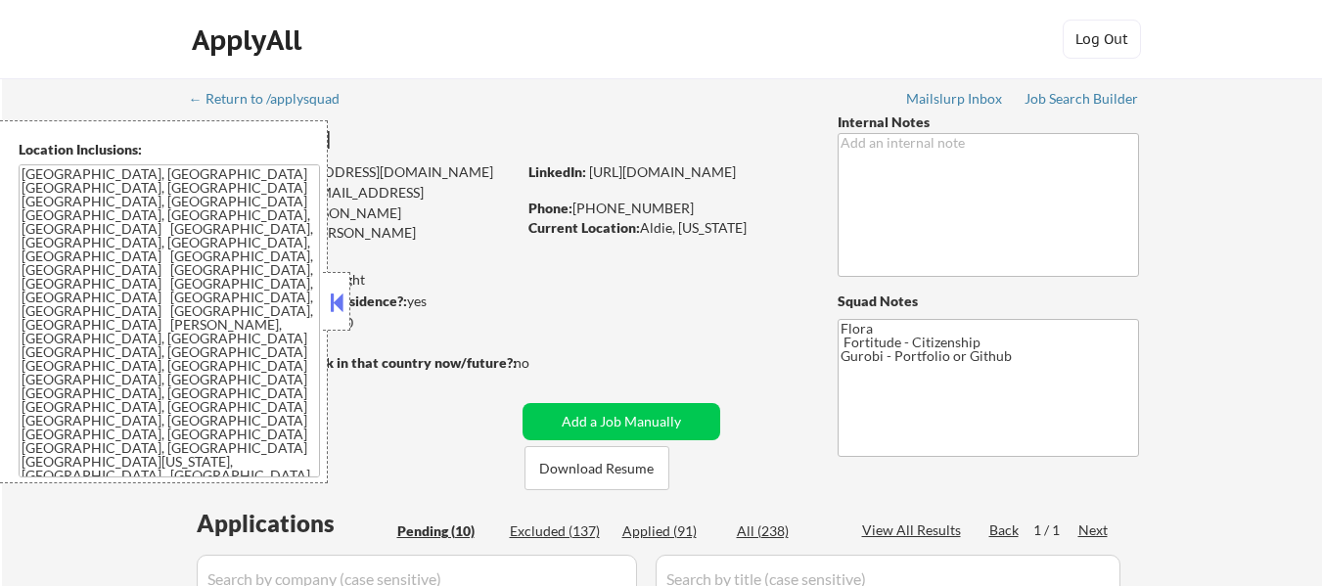
click at [336, 300] on button at bounding box center [337, 302] width 22 height 29
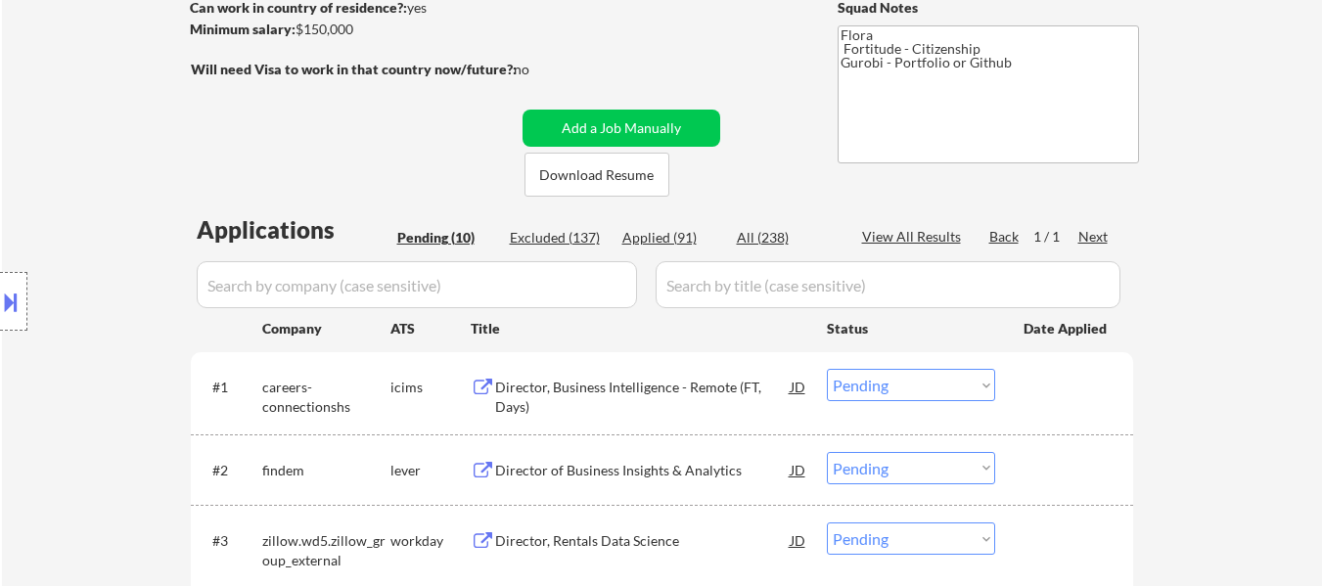
scroll to position [391, 0]
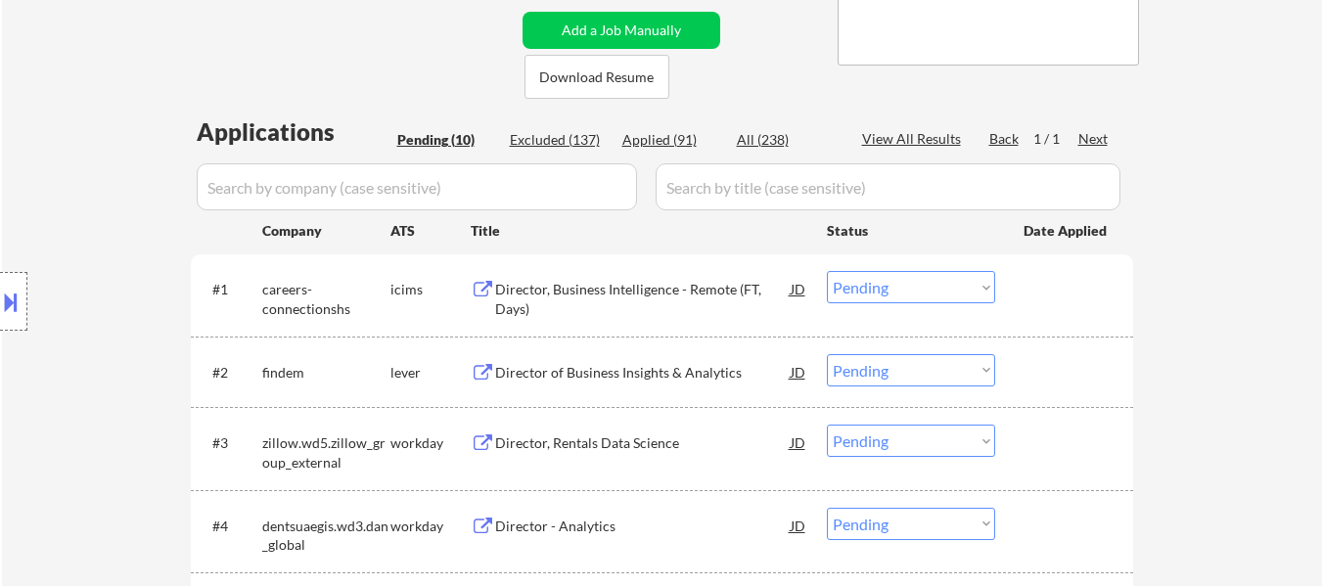
click at [581, 290] on div "Director, Business Intelligence - Remote (FT, Days)" at bounding box center [642, 299] width 295 height 38
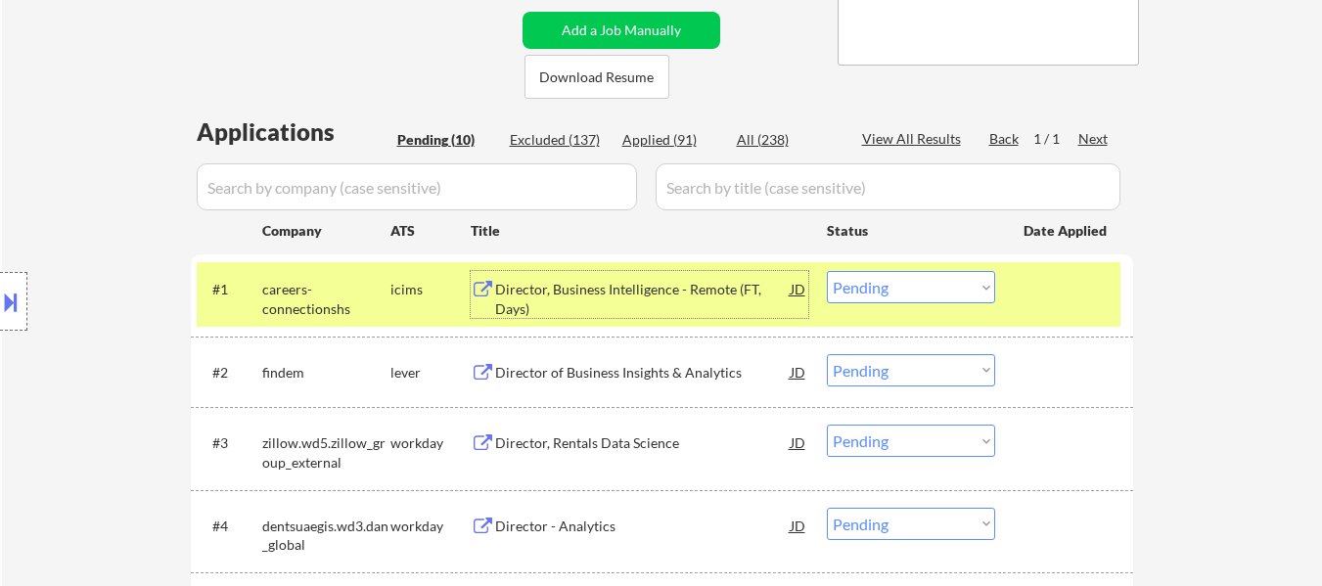
click at [708, 367] on div "Director of Business Insights & Analytics" at bounding box center [642, 373] width 295 height 20
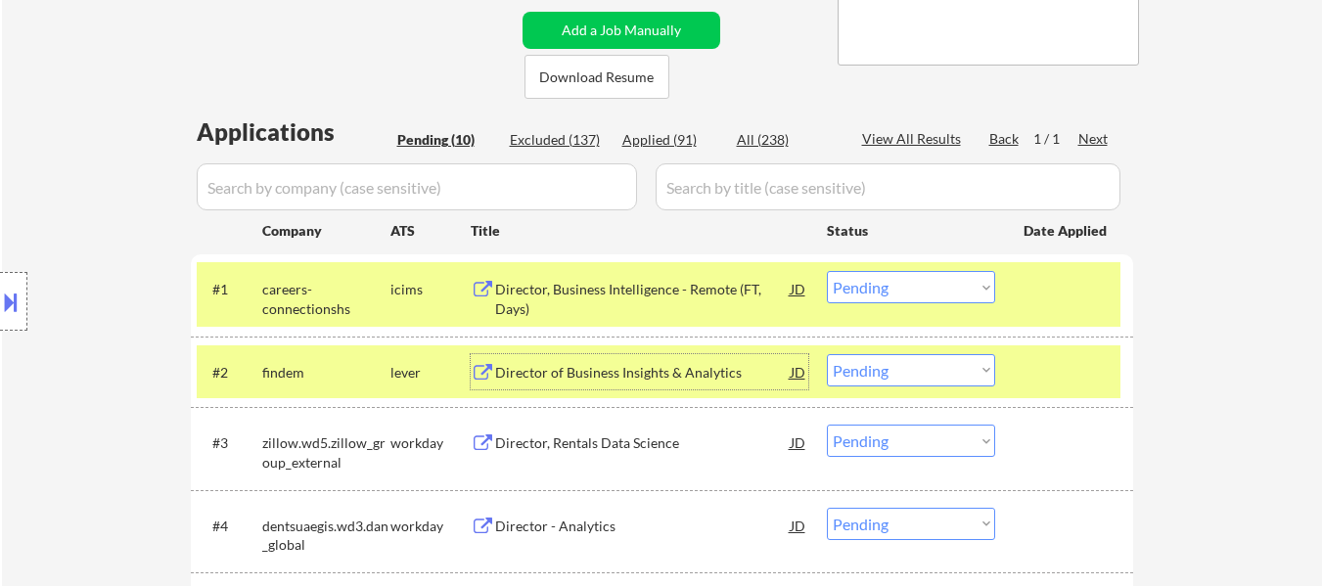
click at [912, 296] on select "Choose an option... Pending Applied Excluded (Questions) Excluded (Expired) Exc…" at bounding box center [911, 287] width 168 height 32
click at [827, 271] on select "Choose an option... Pending Applied Excluded (Questions) Excluded (Expired) Exc…" at bounding box center [911, 287] width 168 height 32
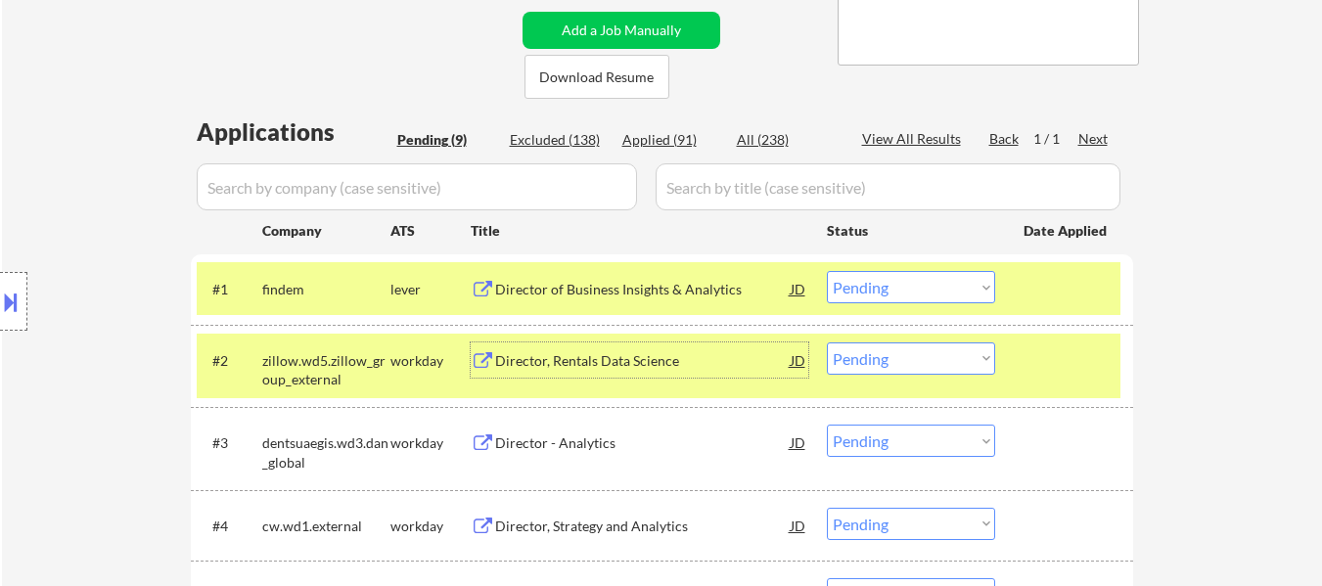
click at [625, 352] on div "Director, Rentals Data Science" at bounding box center [642, 361] width 295 height 20
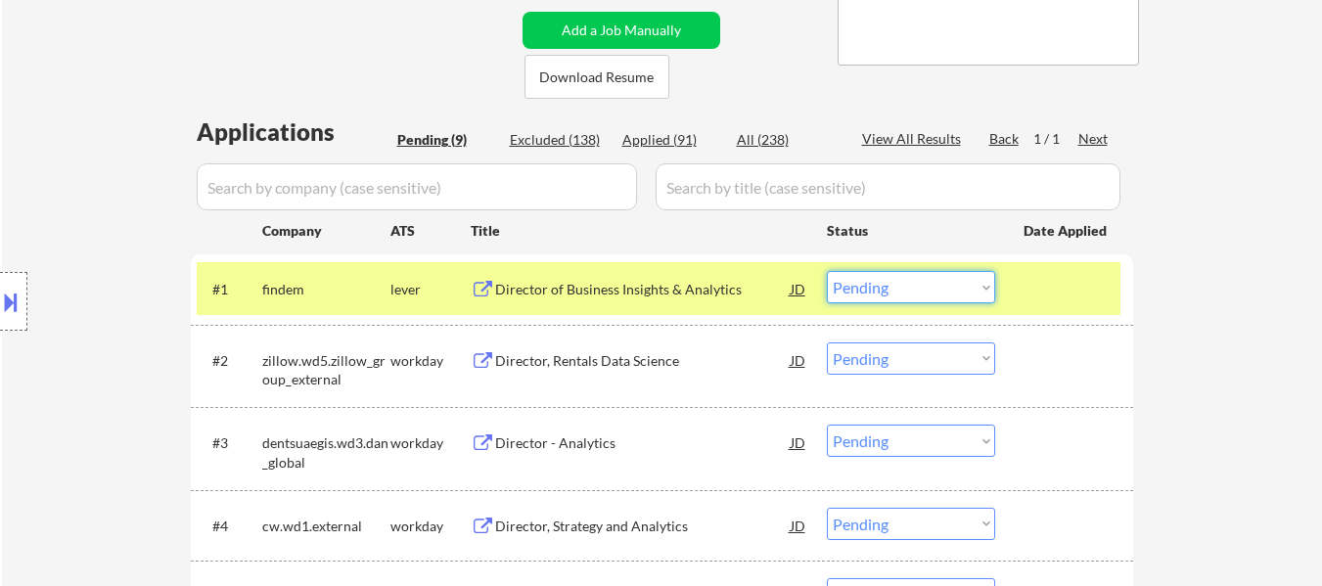
click at [908, 292] on select "Choose an option... Pending Applied Excluded (Questions) Excluded (Expired) Exc…" at bounding box center [911, 287] width 168 height 32
click at [827, 271] on select "Choose an option... Pending Applied Excluded (Questions) Excluded (Expired) Exc…" at bounding box center [911, 287] width 168 height 32
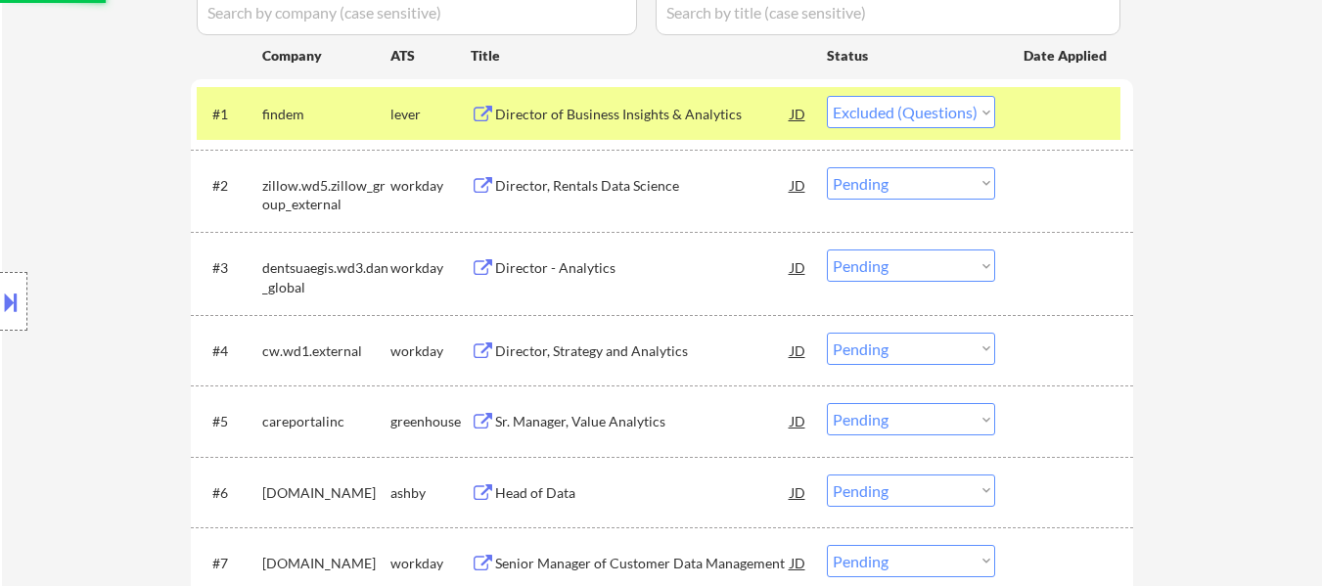
scroll to position [587, 0]
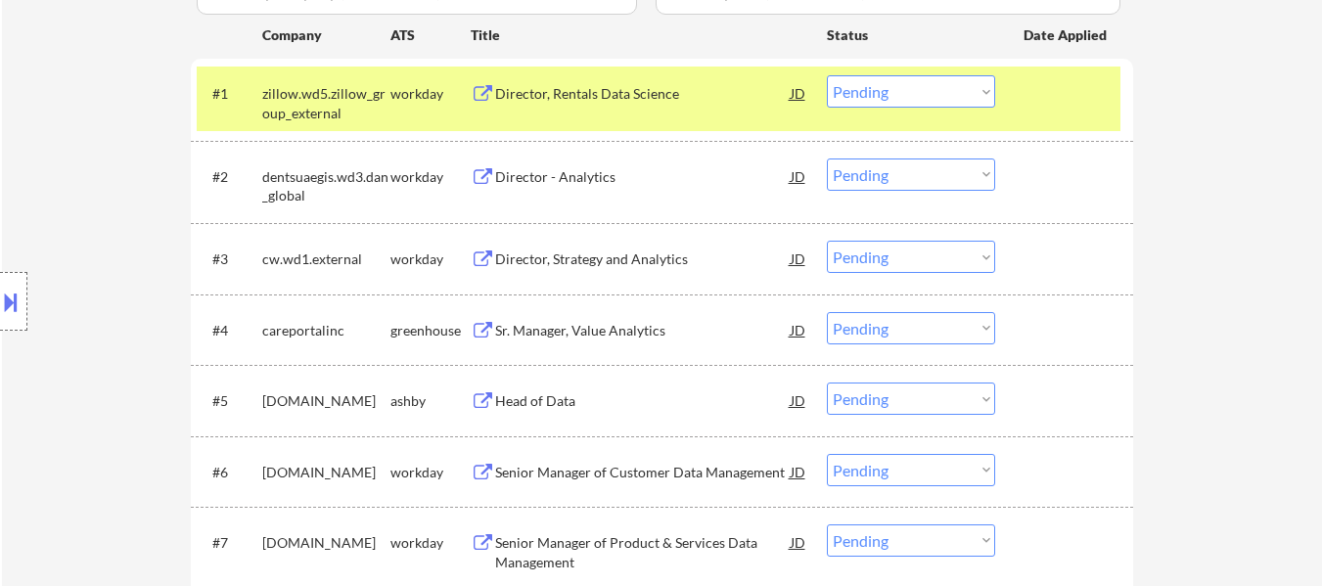
click at [881, 94] on select "Choose an option... Pending Applied Excluded (Questions) Excluded (Expired) Exc…" at bounding box center [911, 91] width 168 height 32
click at [827, 75] on select "Choose an option... Pending Applied Excluded (Questions) Excluded (Expired) Exc…" at bounding box center [911, 91] width 168 height 32
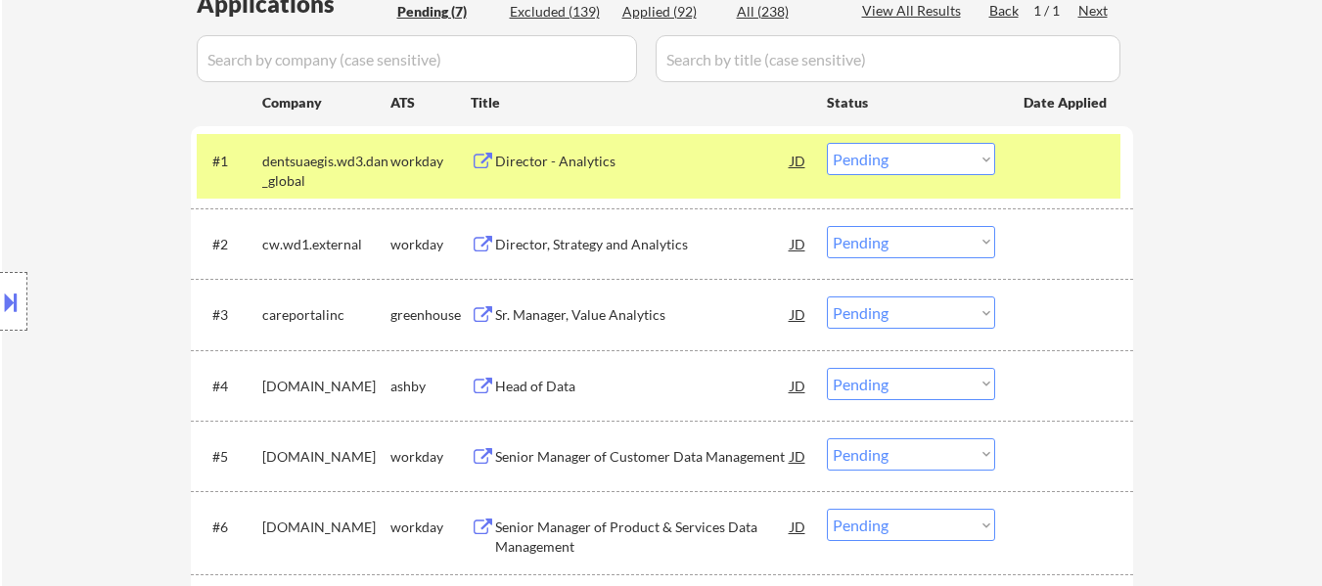
scroll to position [489, 0]
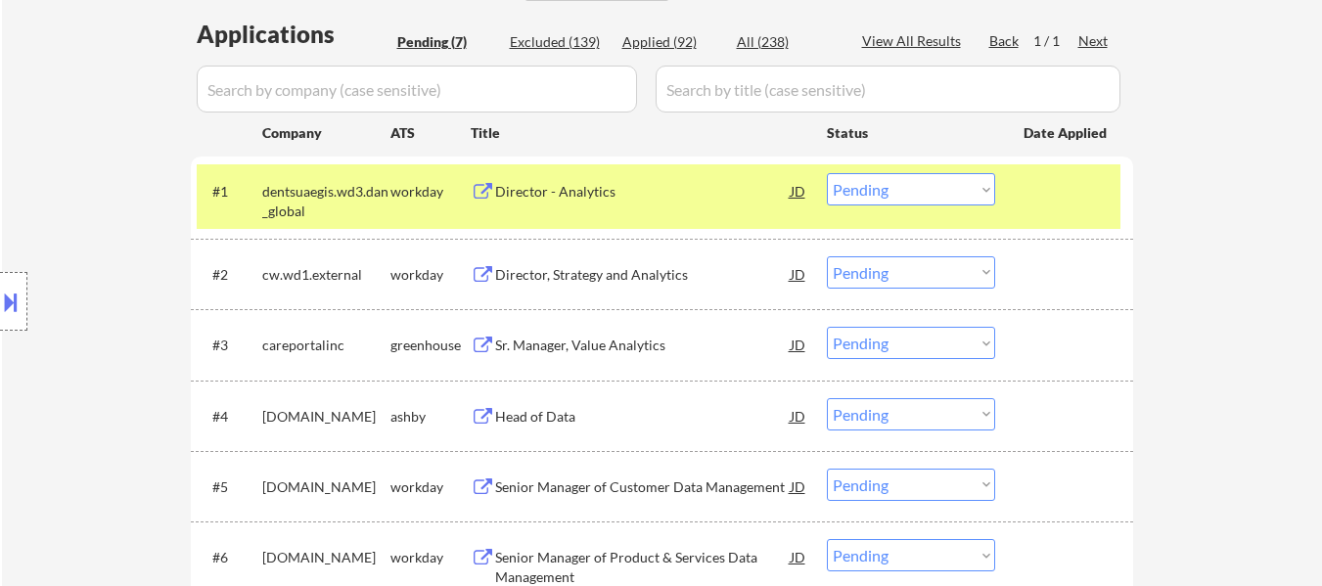
click at [627, 181] on div "Director - Analytics" at bounding box center [642, 190] width 295 height 35
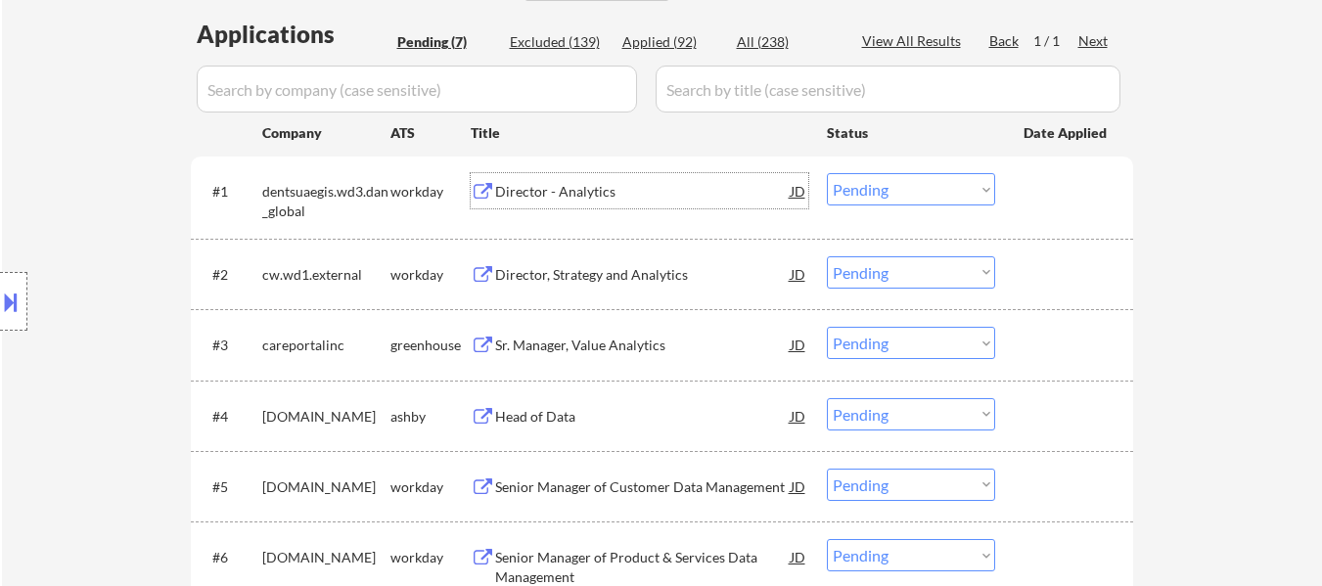
click at [611, 280] on div "Director, Strategy and Analytics" at bounding box center [642, 275] width 295 height 20
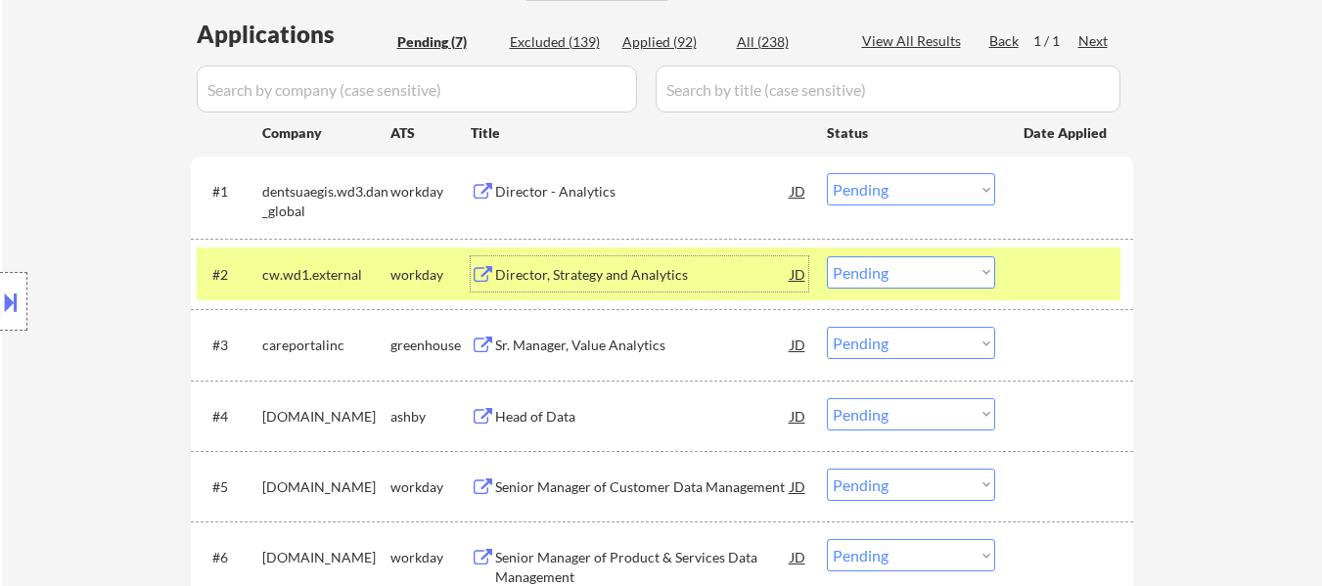
click at [1043, 269] on div at bounding box center [1066, 273] width 86 height 35
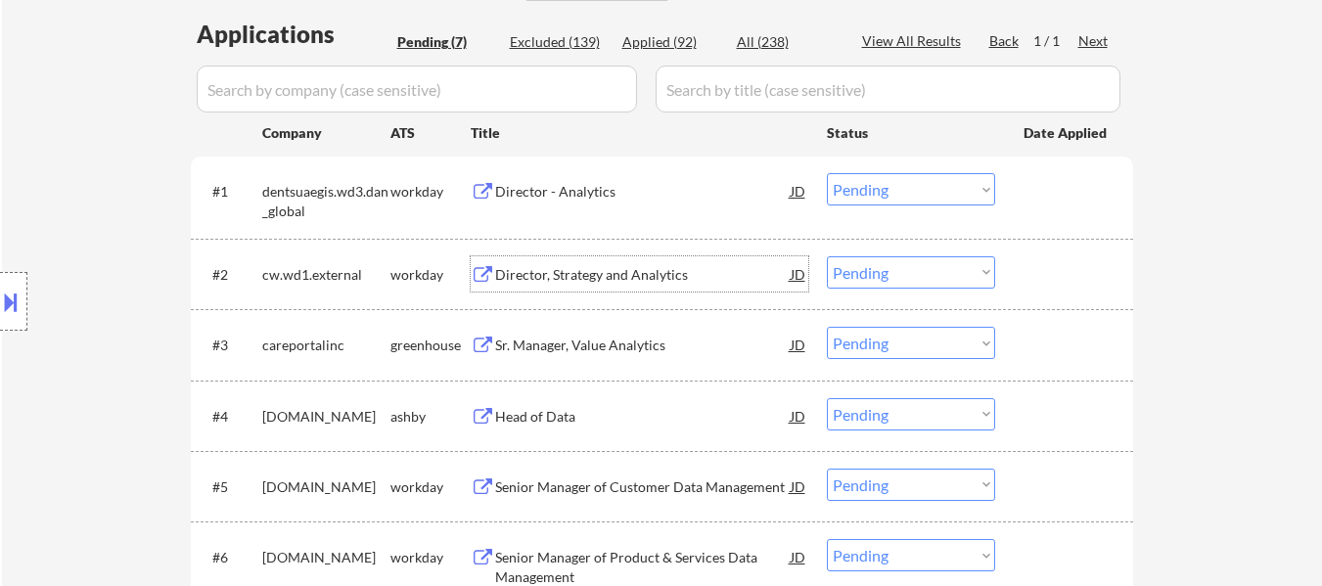
click at [633, 266] on div "Director, Strategy and Analytics" at bounding box center [642, 275] width 295 height 20
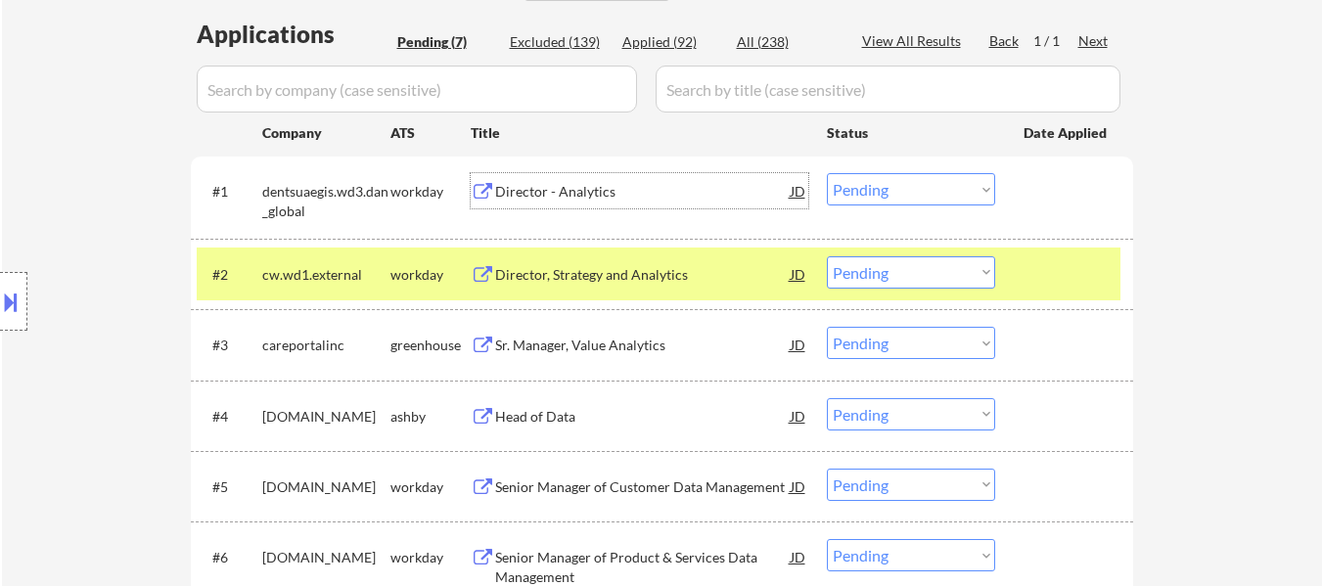
click at [563, 198] on div "Director - Analytics" at bounding box center [642, 192] width 295 height 20
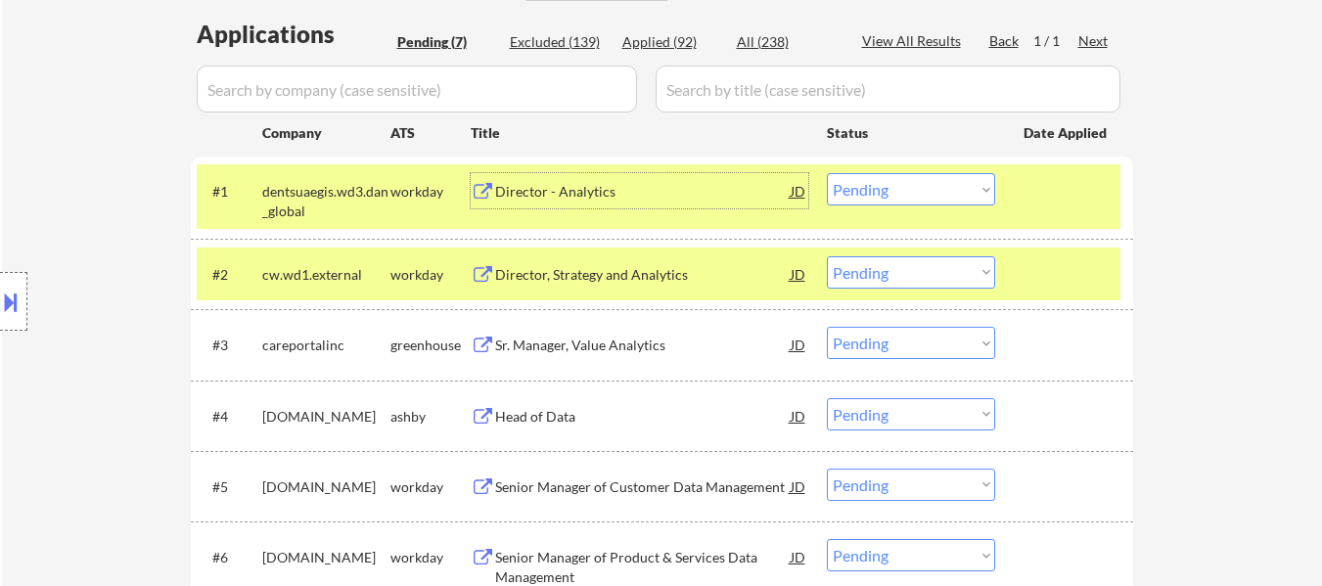
click at [570, 189] on div "Director - Analytics" at bounding box center [642, 192] width 295 height 20
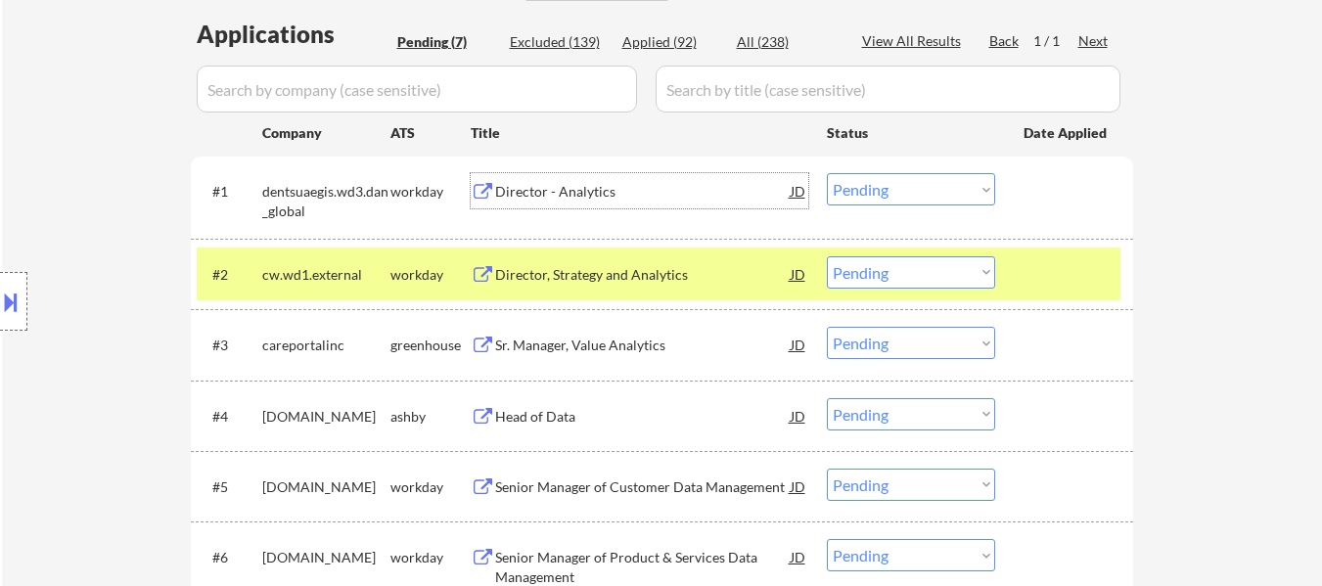
click at [608, 275] on div "Director, Strategy and Analytics" at bounding box center [642, 275] width 295 height 20
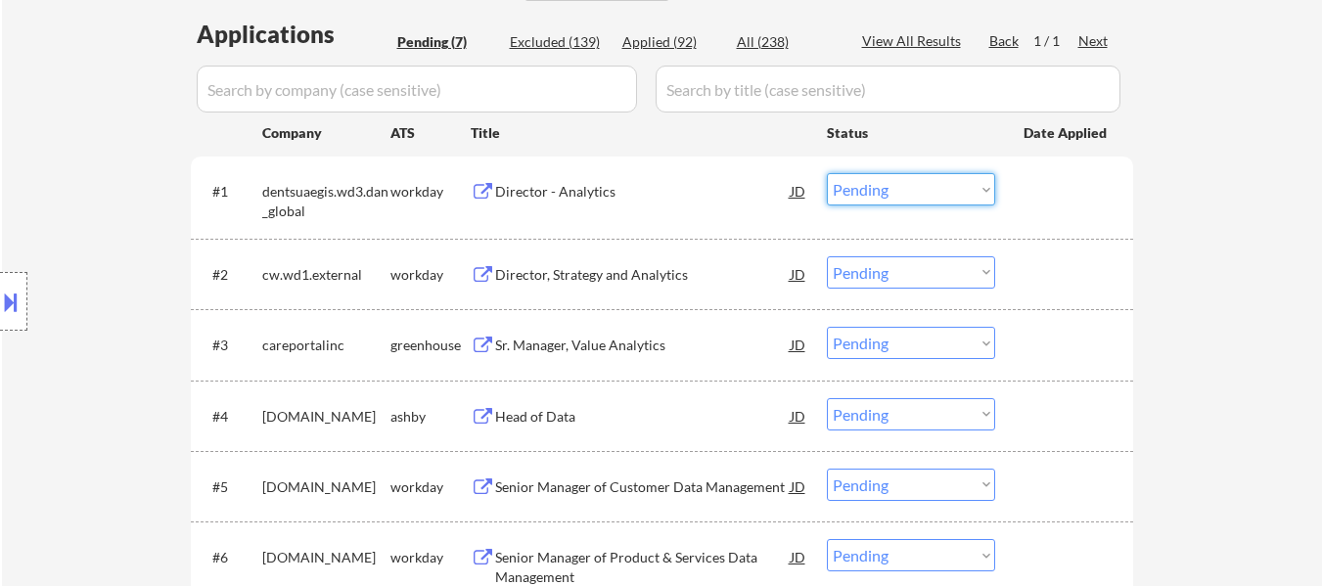
click at [884, 181] on select "Choose an option... Pending Applied Excluded (Questions) Excluded (Expired) Exc…" at bounding box center [911, 189] width 168 height 32
click at [827, 173] on select "Choose an option... Pending Applied Excluded (Questions) Excluded (Expired) Exc…" at bounding box center [911, 189] width 168 height 32
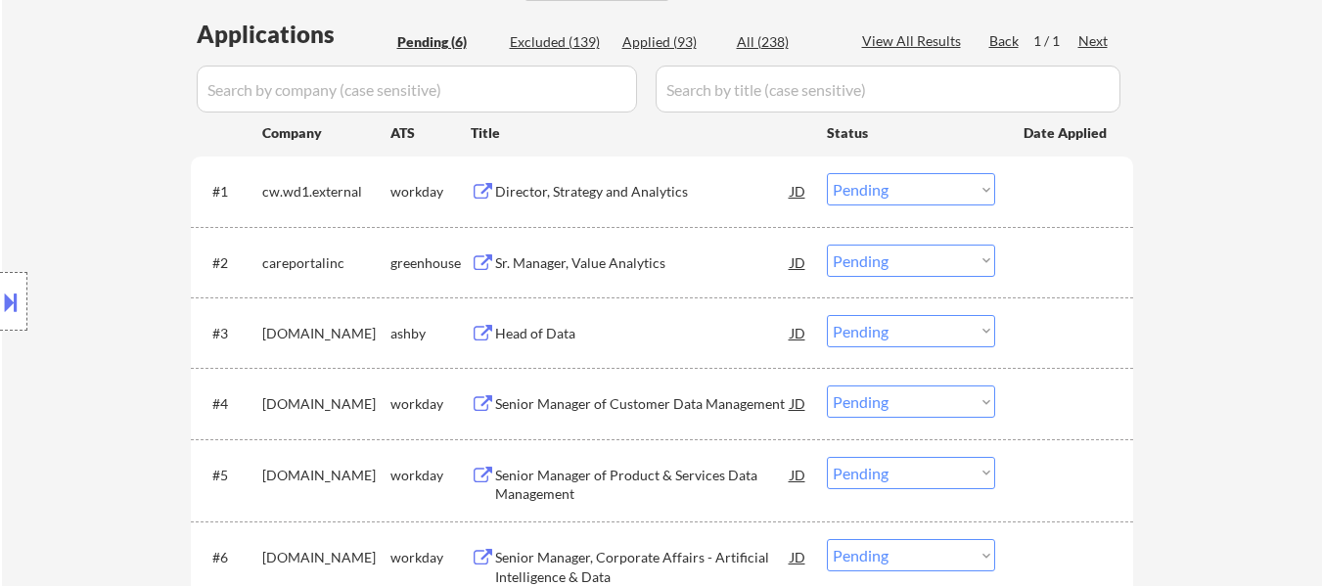
click at [892, 180] on select "Choose an option... Pending Applied Excluded (Questions) Excluded (Expired) Exc…" at bounding box center [911, 189] width 168 height 32
click at [827, 173] on select "Choose an option... Pending Applied Excluded (Questions) Excluded (Expired) Exc…" at bounding box center [911, 189] width 168 height 32
click at [610, 260] on div "Sr. Manager, Value Analytics" at bounding box center [642, 263] width 295 height 20
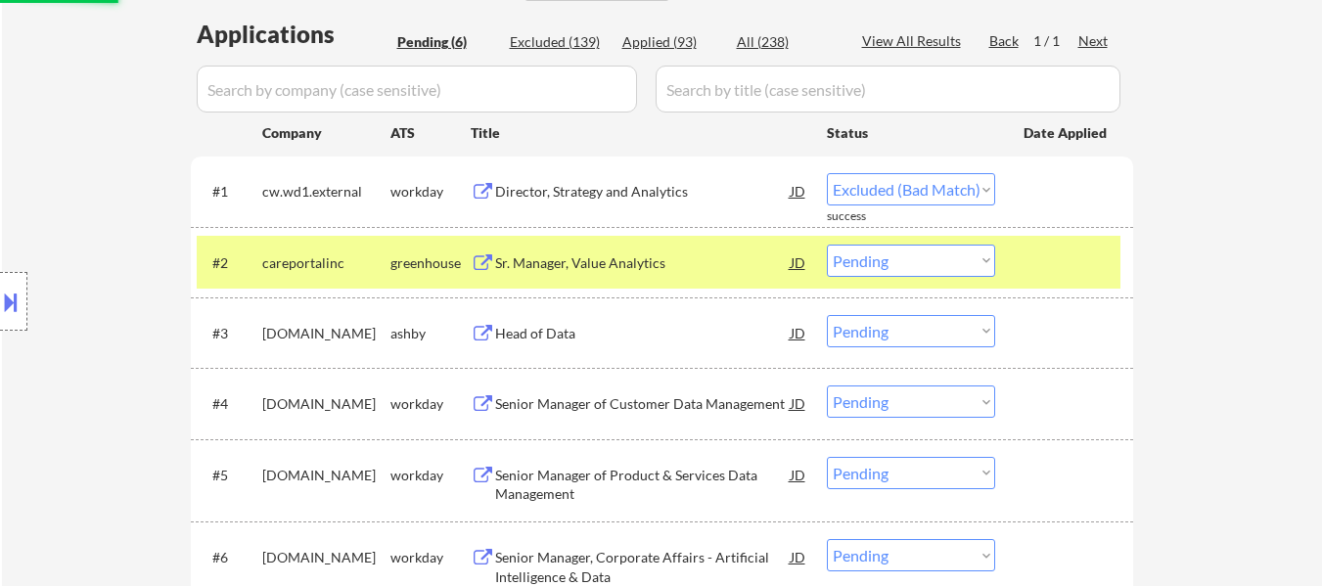
select select ""pending""
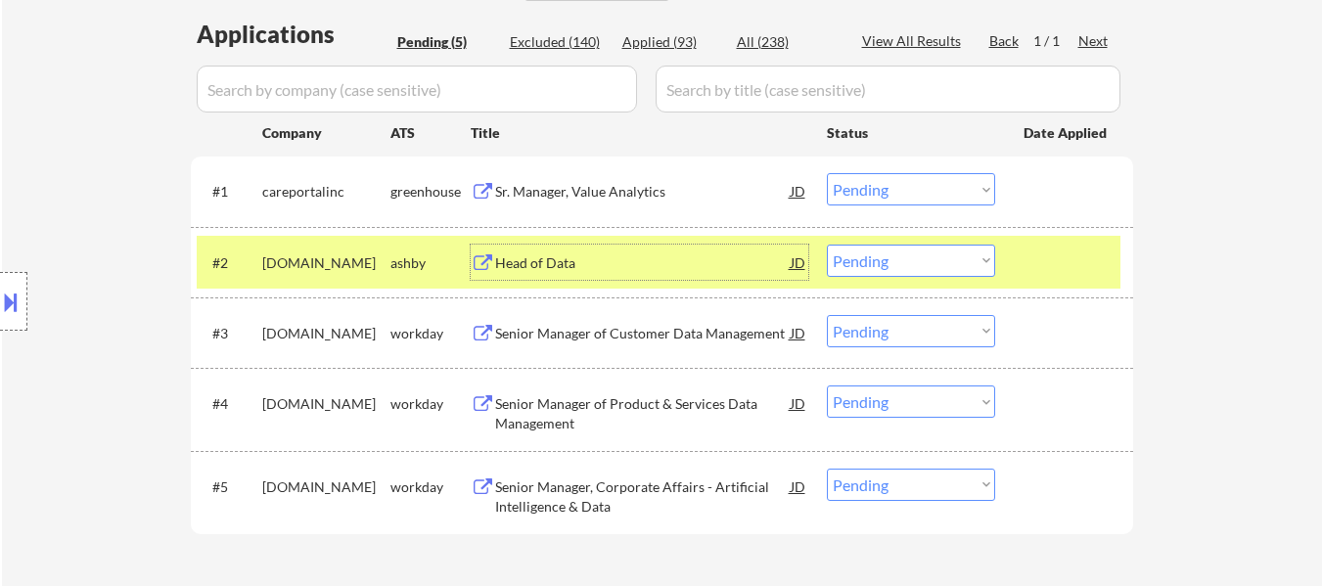
click at [584, 251] on div "Head of Data" at bounding box center [642, 262] width 295 height 35
